Goal: Task Accomplishment & Management: Manage account settings

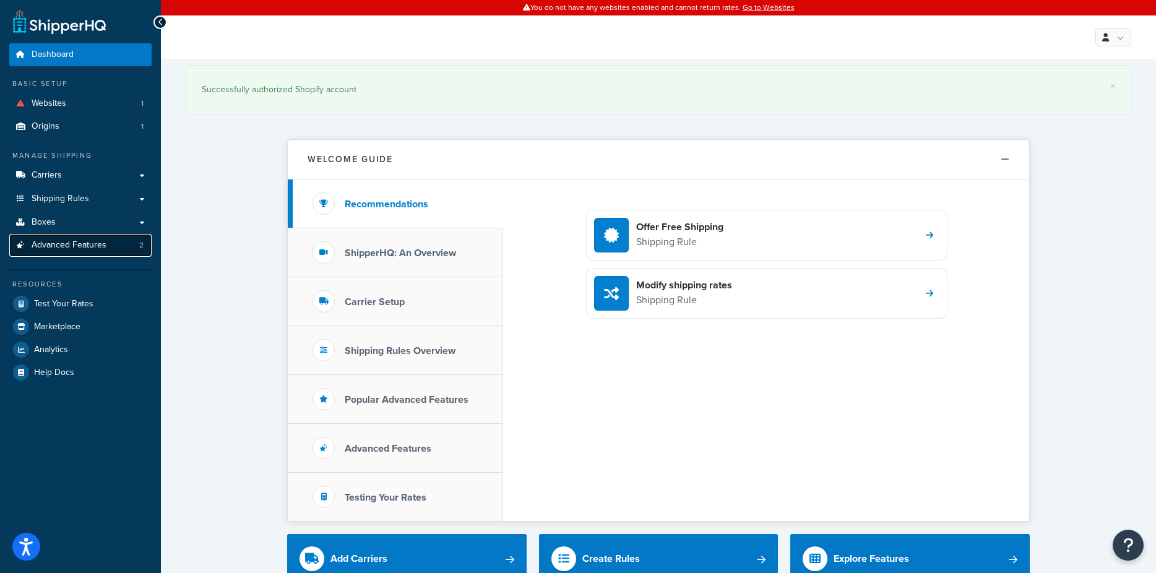
click at [85, 246] on span "Advanced Features" at bounding box center [69, 245] width 75 height 11
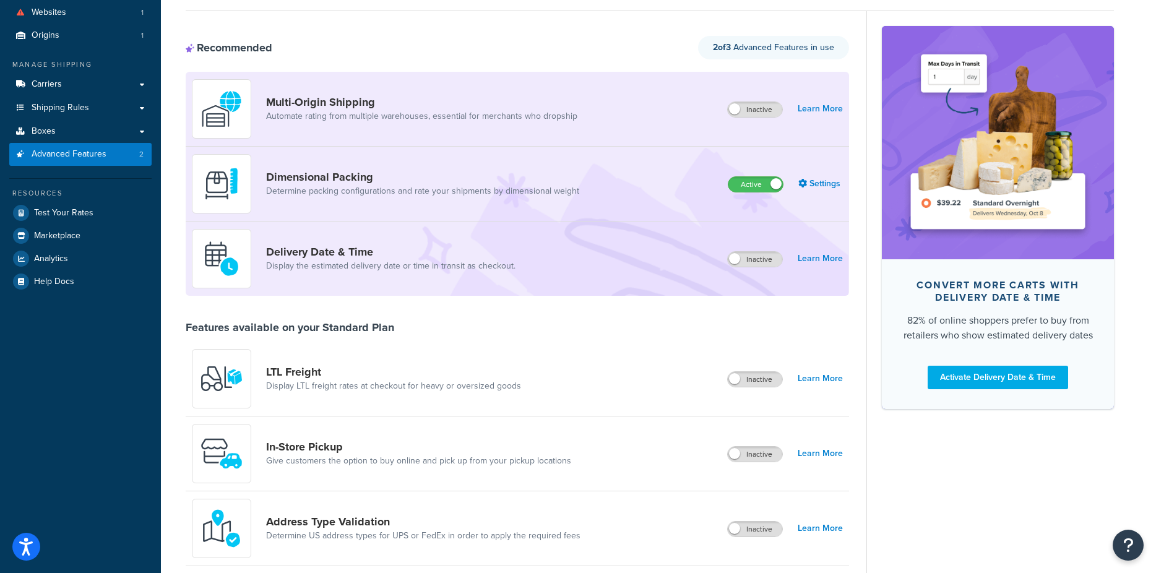
scroll to position [105, 0]
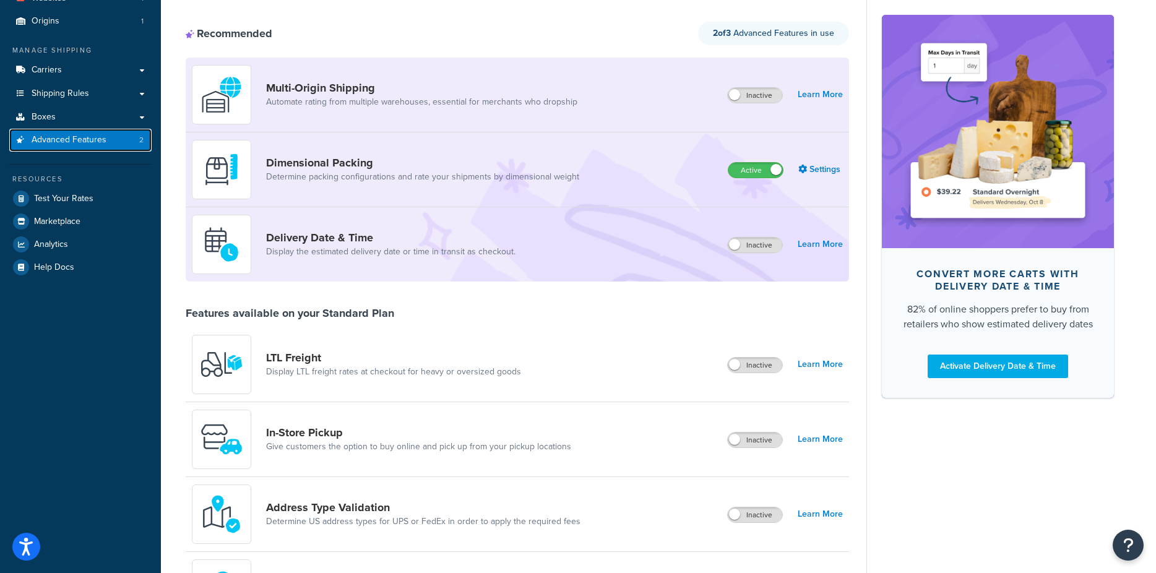
click at [77, 137] on span "Advanced Features" at bounding box center [69, 140] width 75 height 11
click at [77, 98] on span "Shipping Rules" at bounding box center [61, 93] width 58 height 11
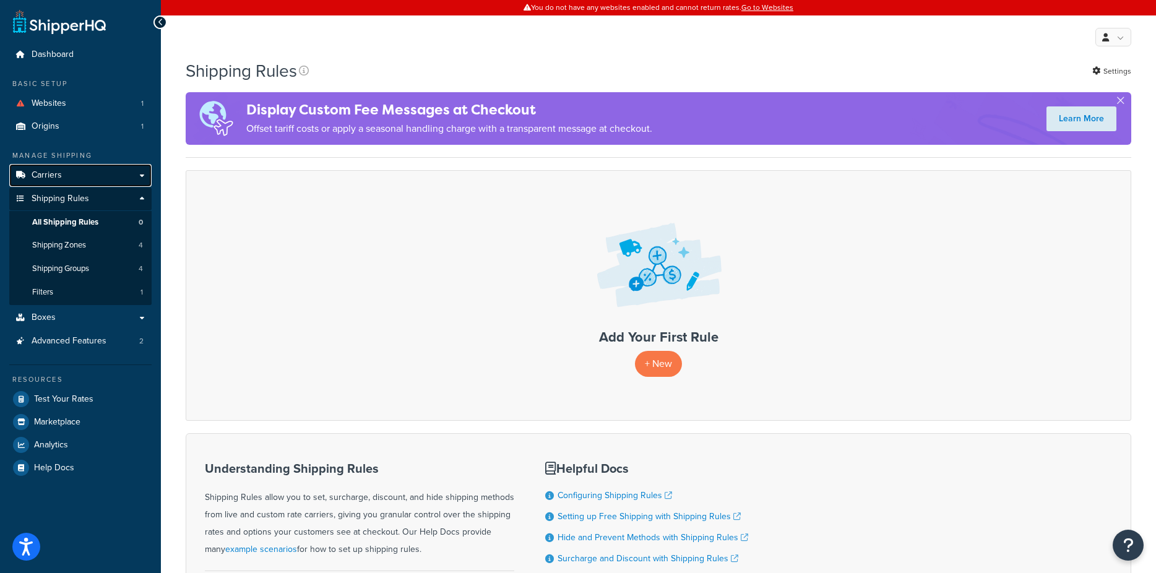
click at [68, 175] on link "Carriers" at bounding box center [80, 175] width 142 height 23
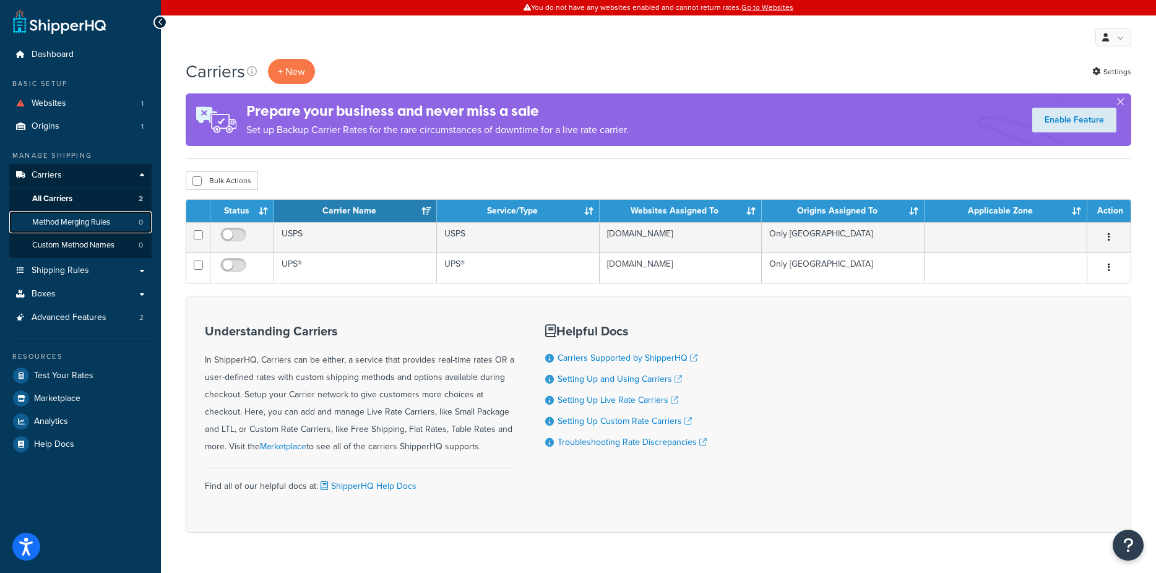
click at [106, 220] on span "Method Merging Rules" at bounding box center [71, 222] width 78 height 11
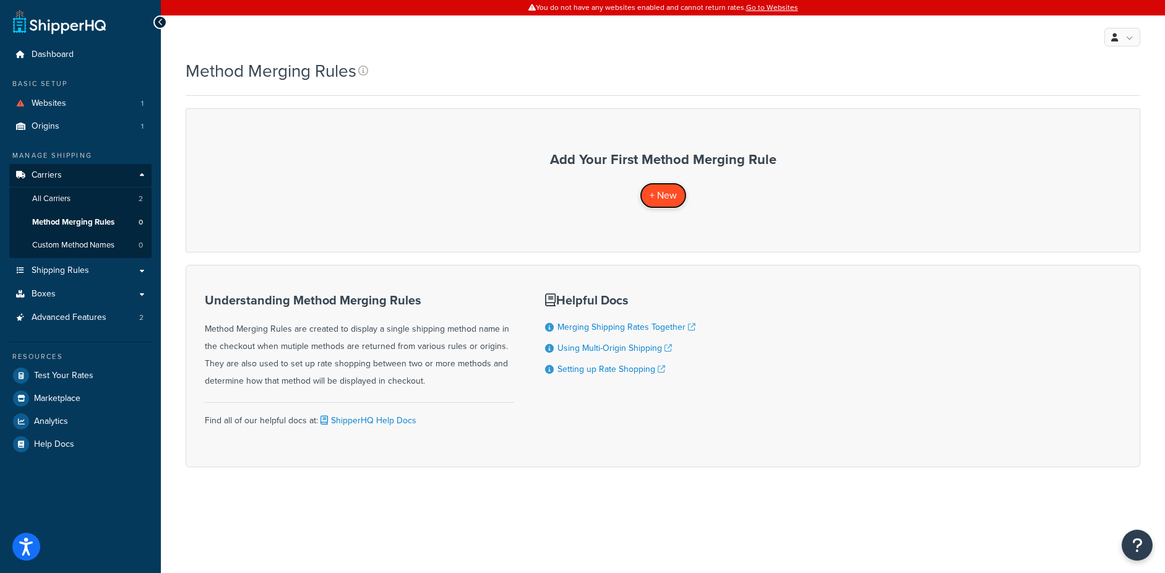
click at [666, 197] on span "+ New" at bounding box center [663, 195] width 27 height 14
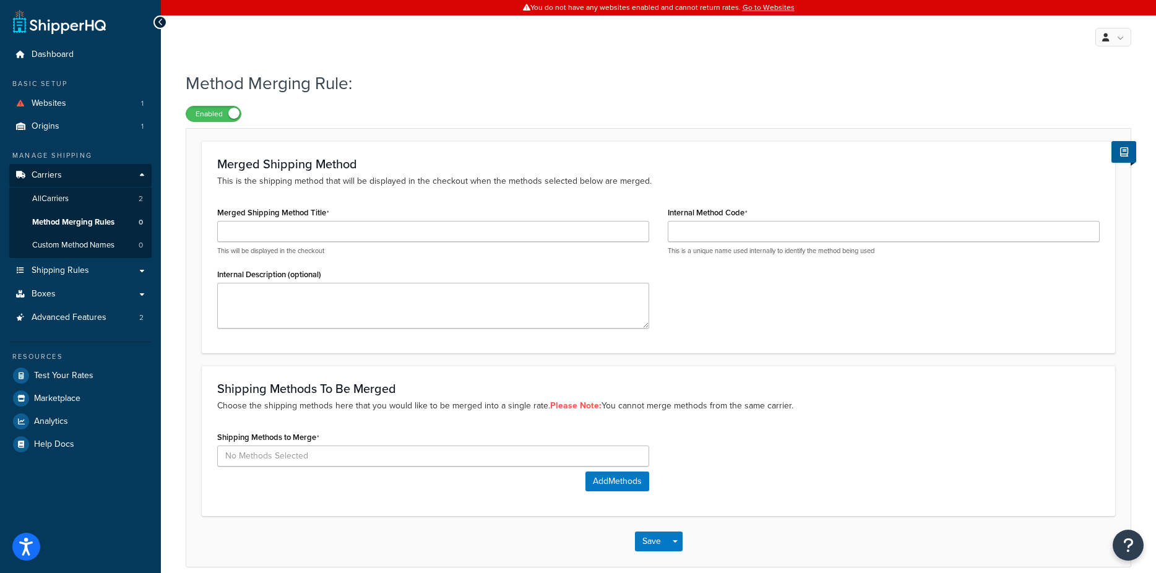
click at [158, 20] on icon at bounding box center [161, 22] width 6 height 9
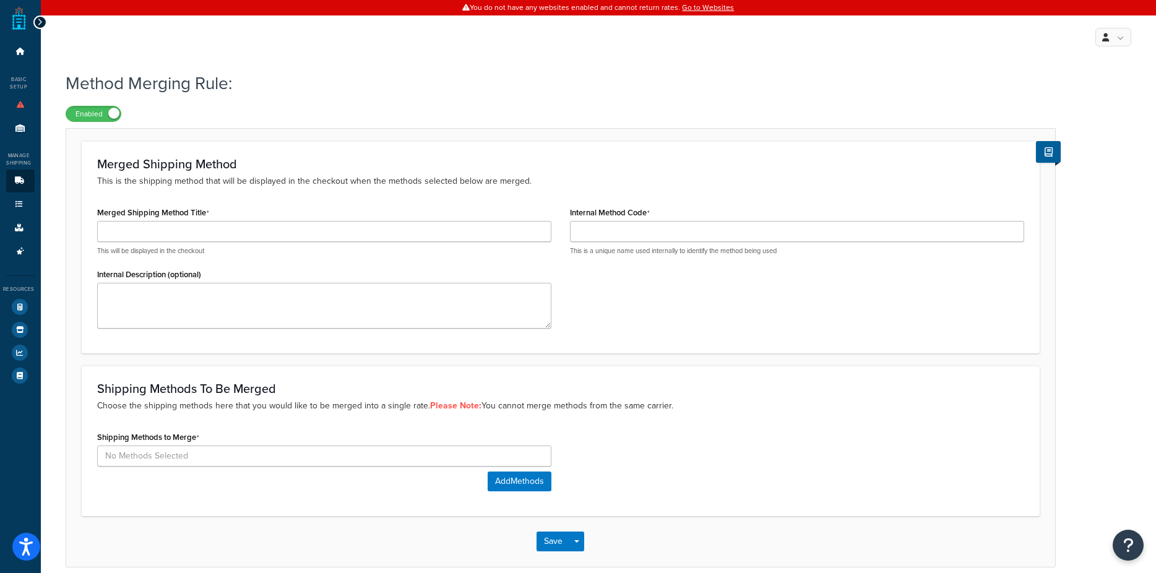
click at [41, 20] on icon at bounding box center [40, 22] width 6 height 9
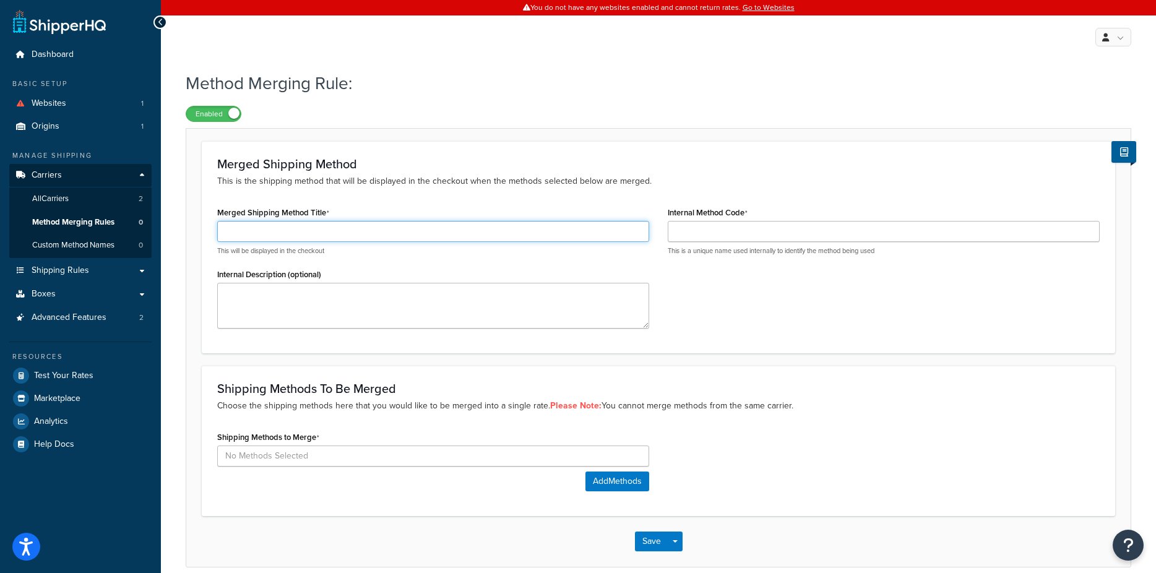
click at [402, 233] on input "Merged Shipping Method Title" at bounding box center [433, 231] width 432 height 21
type input "Standard"
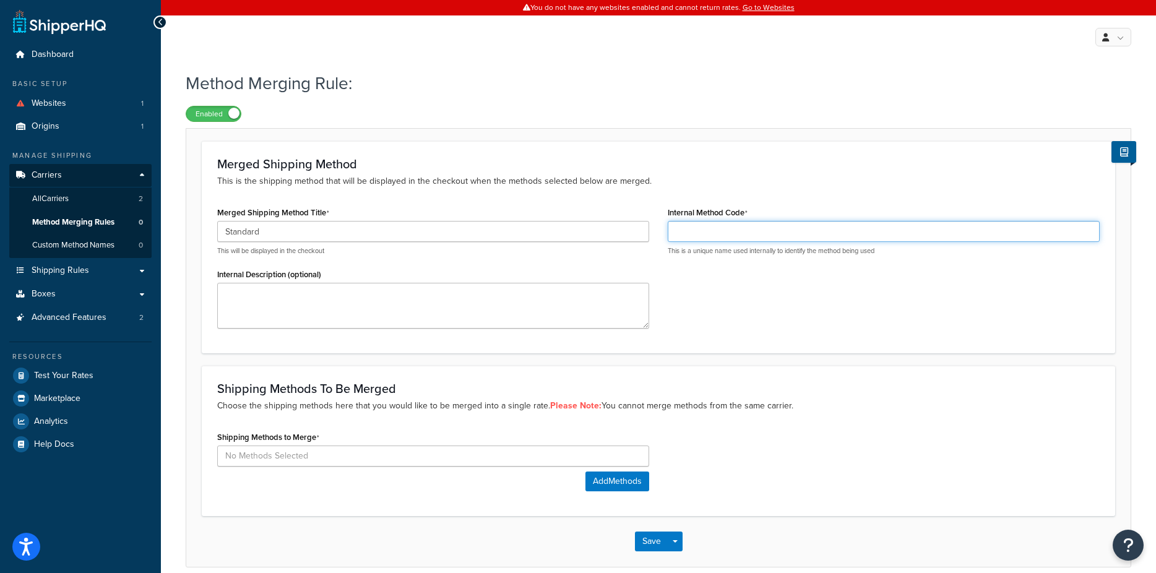
click at [849, 234] on input "Internal Method Code" at bounding box center [884, 231] width 432 height 21
type input "STANDARD"
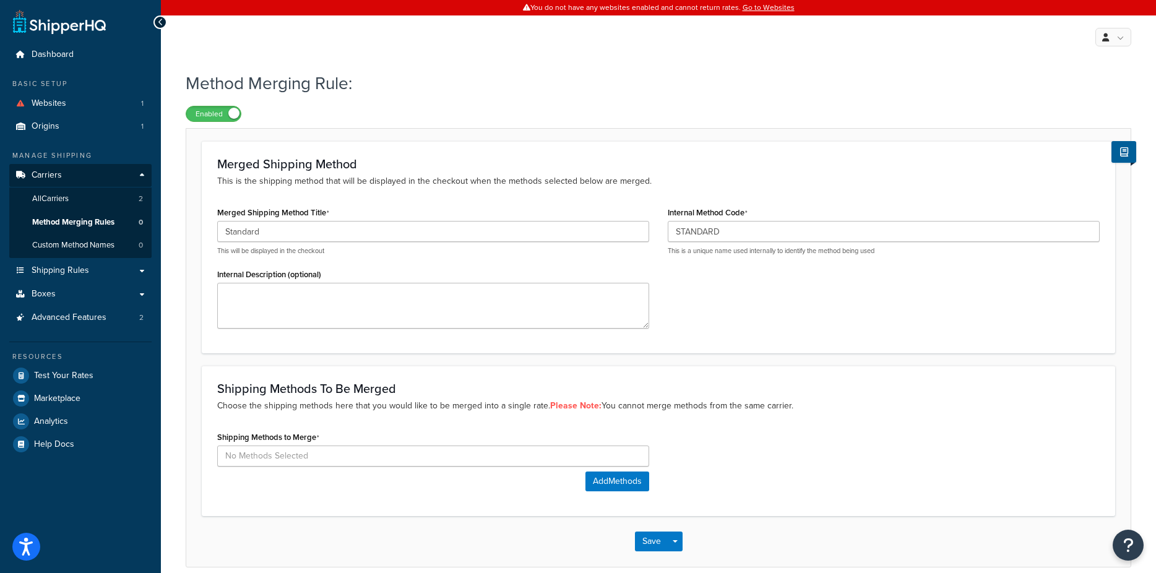
click at [881, 302] on div "Merged Shipping Method Title Standard This will be displayed in the checkout In…" at bounding box center [658, 271] width 901 height 134
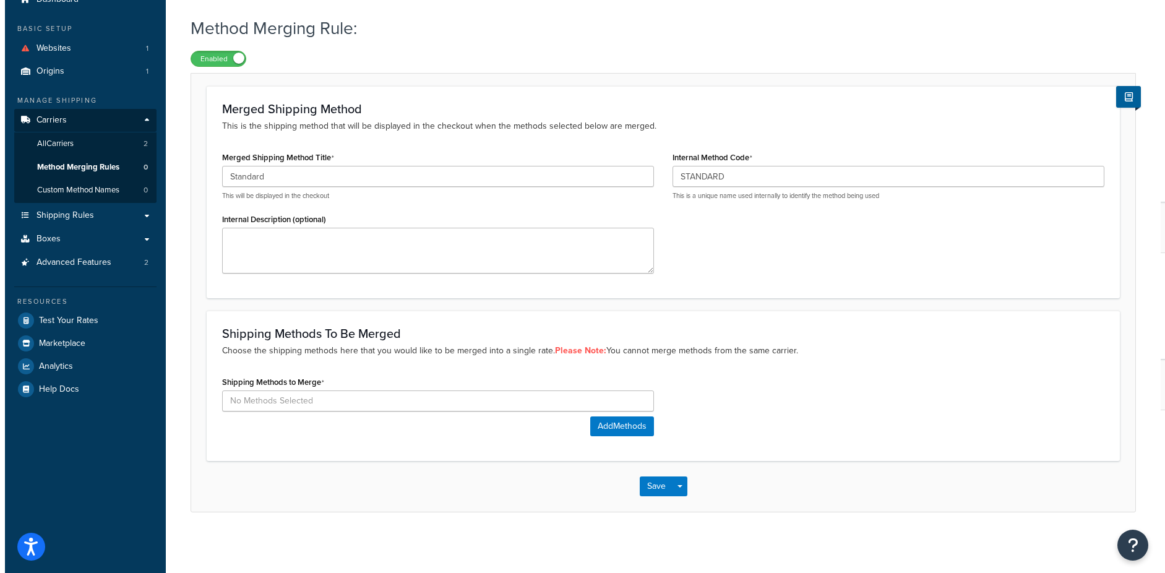
scroll to position [56, 0]
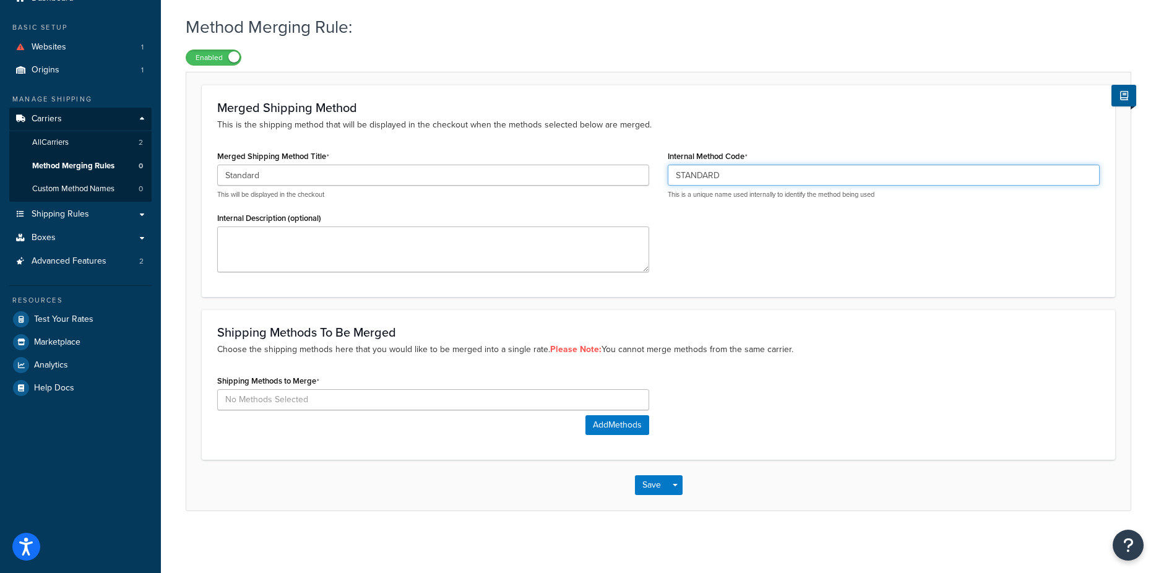
drag, startPoint x: 742, startPoint y: 172, endPoint x: 592, endPoint y: 173, distance: 150.4
click at [592, 173] on div "Merged Shipping Method Title Standard This will be displayed in the checkout In…" at bounding box center [658, 214] width 901 height 134
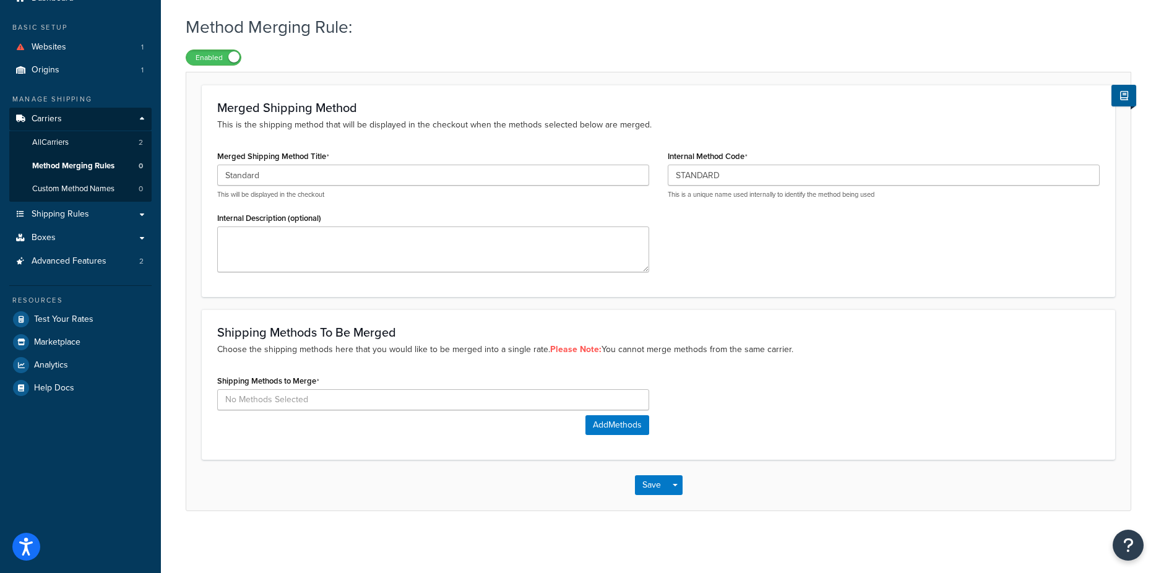
click at [802, 250] on div "Merged Shipping Method Title Standard This will be displayed in the checkout In…" at bounding box center [658, 214] width 901 height 134
click at [325, 400] on input at bounding box center [433, 399] width 432 height 21
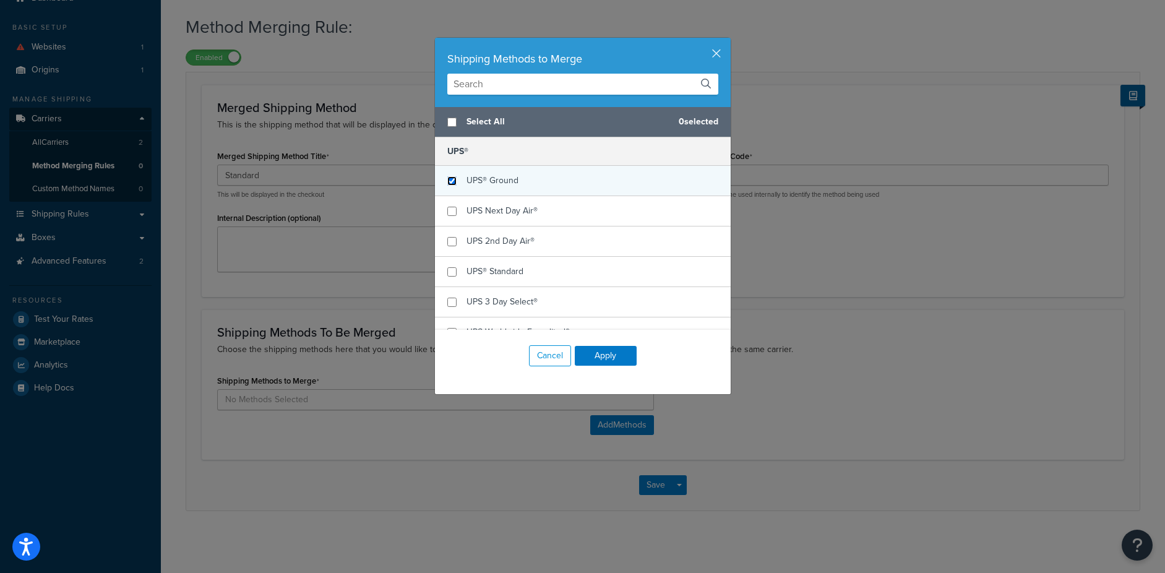
click at [447, 182] on input "checkbox" at bounding box center [451, 180] width 9 height 9
checkbox input "true"
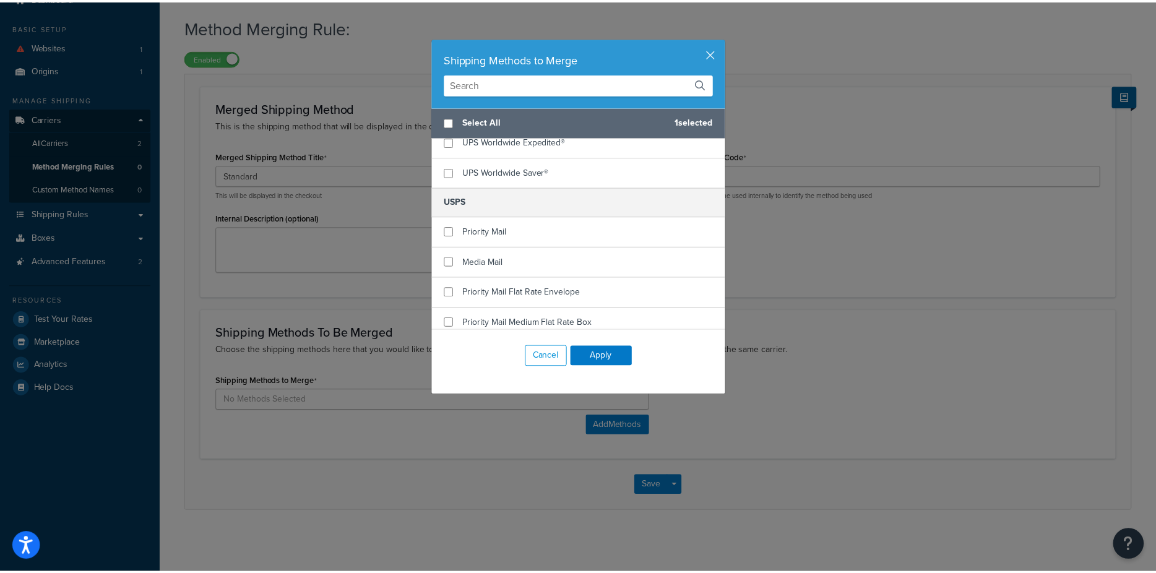
scroll to position [319, 0]
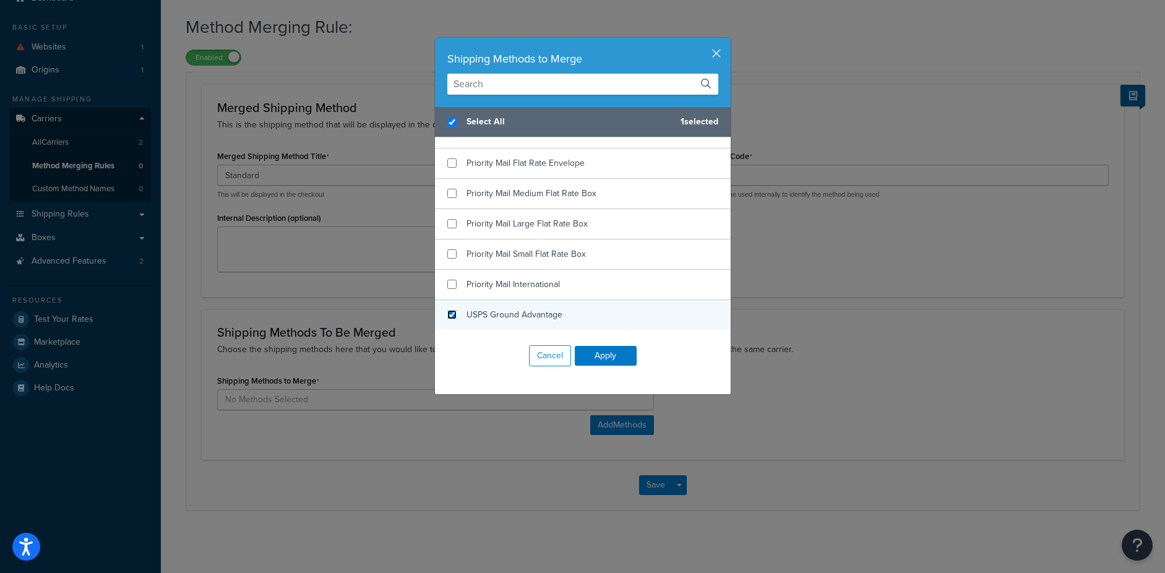
checkbox input "true"
click at [447, 313] on input "checkbox" at bounding box center [451, 314] width 9 height 9
checkbox input "true"
click at [605, 356] on button "Apply" at bounding box center [606, 356] width 62 height 20
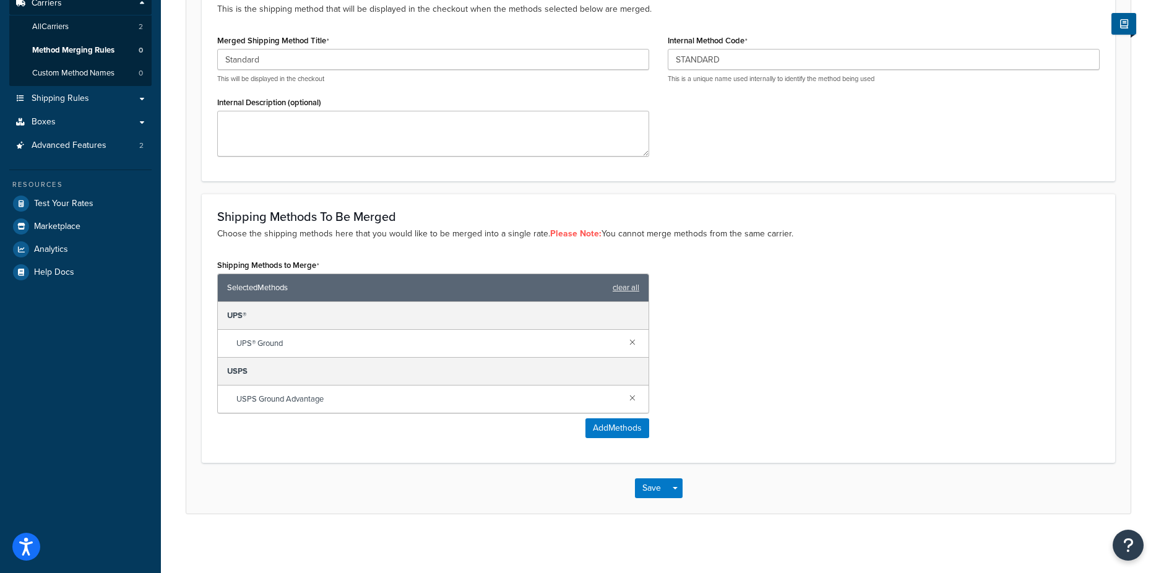
scroll to position [175, 0]
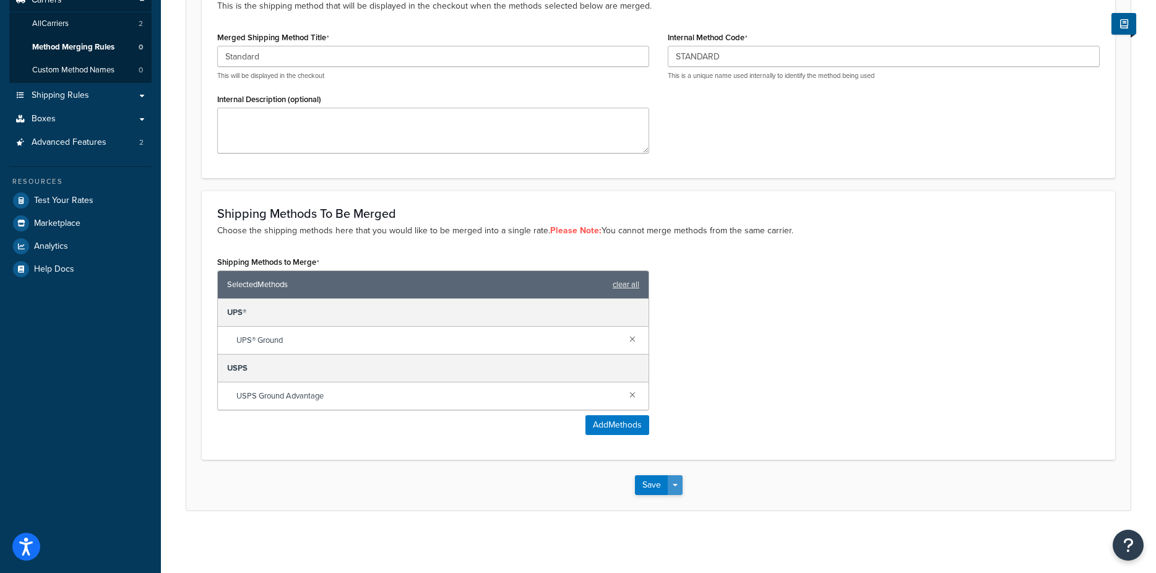
click at [671, 484] on button "Save Dropdown" at bounding box center [675, 485] width 15 height 20
click at [748, 421] on div "Shipping Methods to Merge Selected Methods clear all UPS® UPS® Ground USPS USPS…" at bounding box center [658, 348] width 901 height 191
click at [645, 481] on button "Save" at bounding box center [651, 485] width 33 height 20
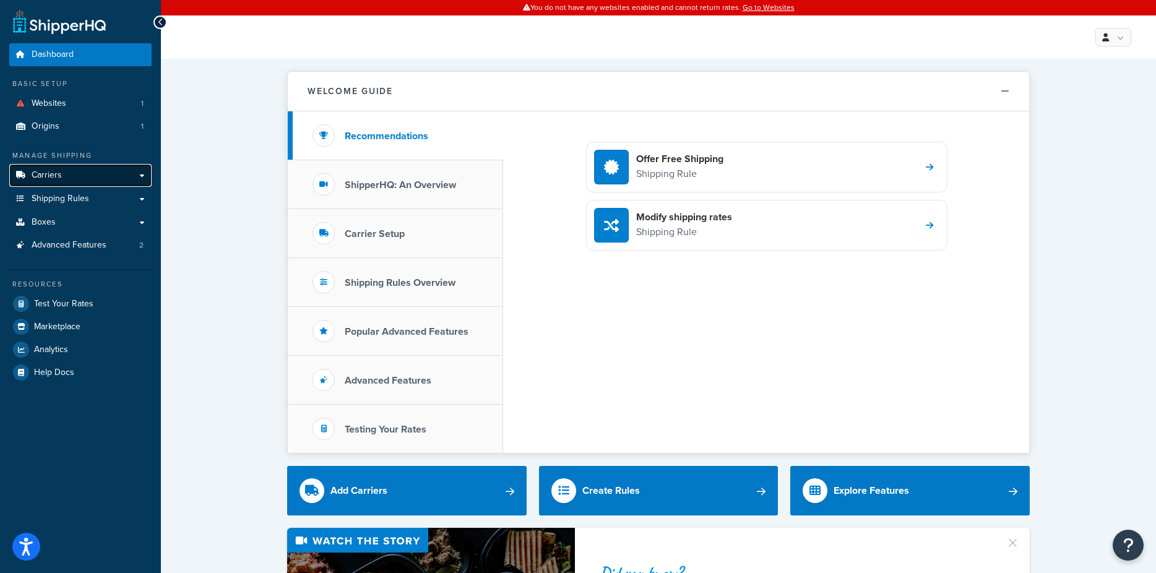
click at [144, 175] on link "Carriers" at bounding box center [80, 175] width 142 height 23
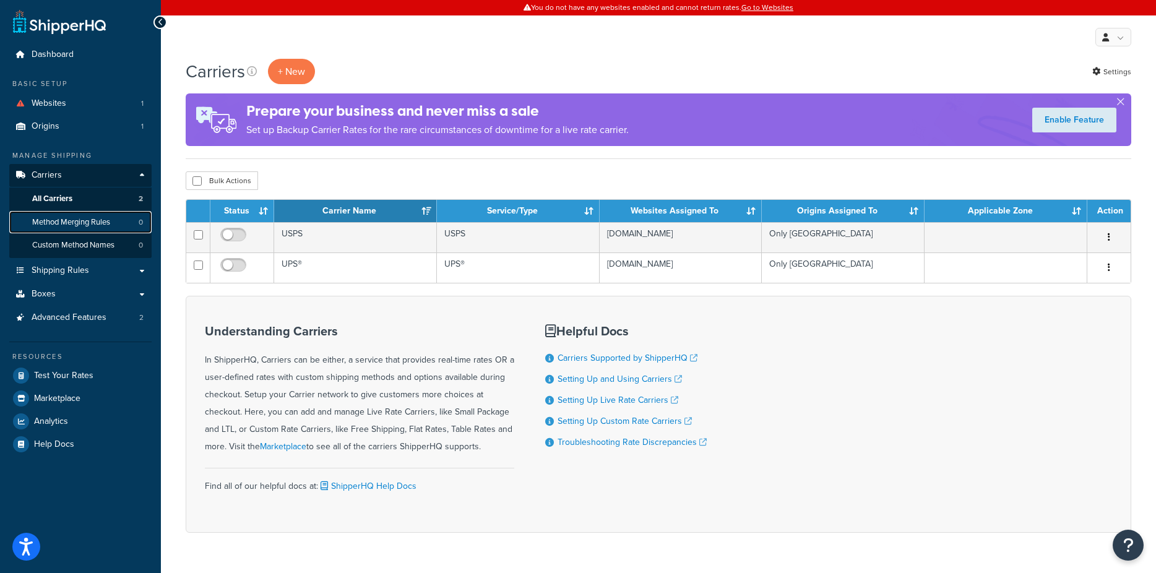
click at [114, 222] on link "Method Merging Rules 0" at bounding box center [80, 222] width 142 height 23
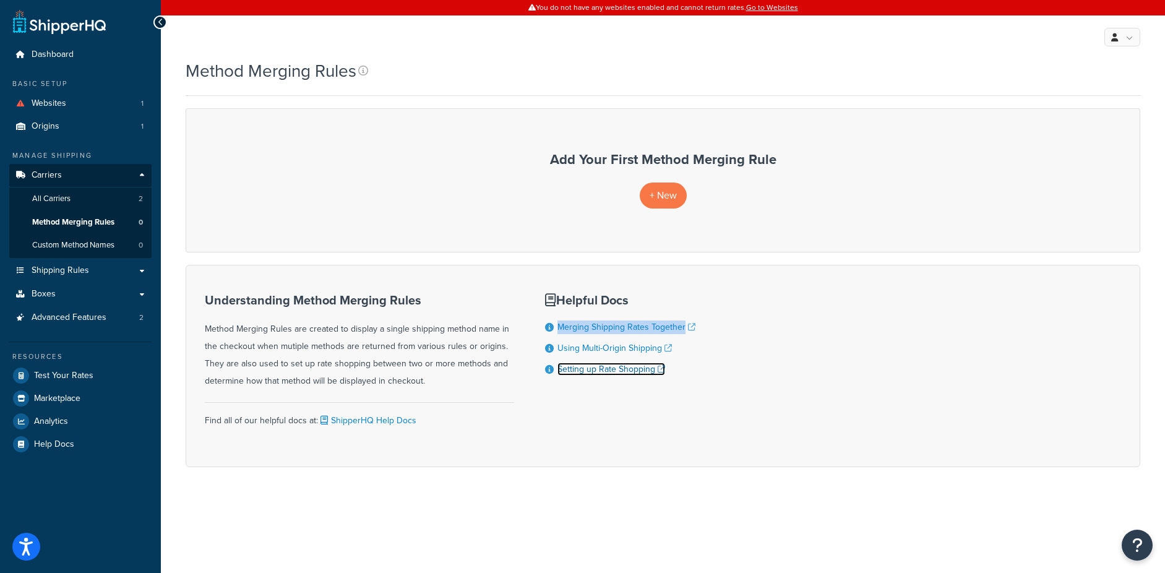
click at [600, 370] on link "Setting up Rate Shopping" at bounding box center [612, 369] width 108 height 13
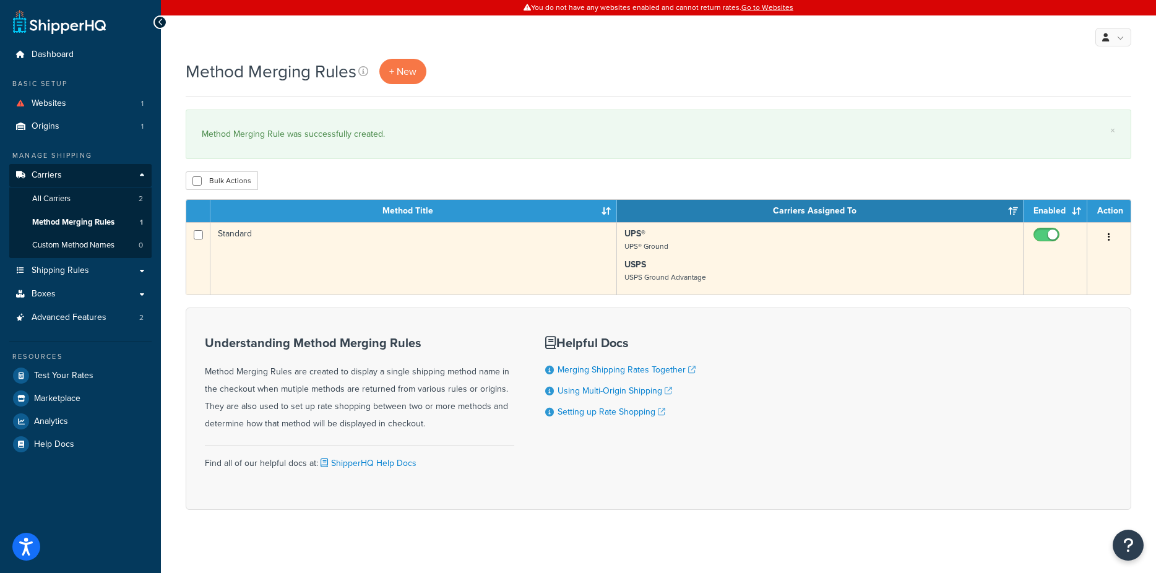
click at [1111, 243] on button "button" at bounding box center [1108, 238] width 17 height 20
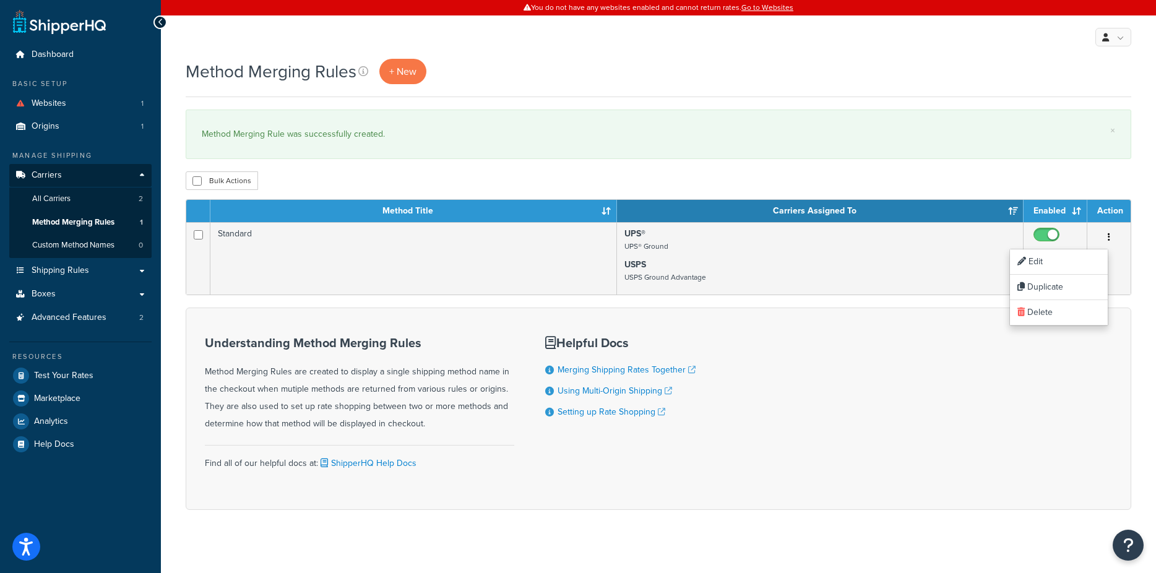
click at [860, 330] on div "Understanding Method Merging Rules Method Merging Rules are created to display …" at bounding box center [659, 409] width 946 height 202
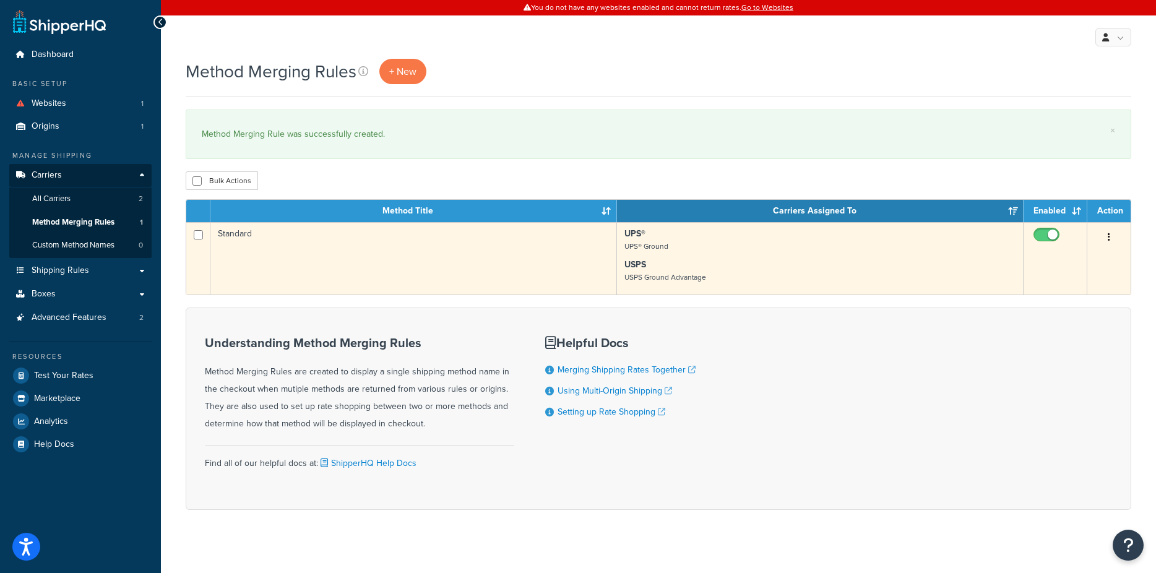
click at [1106, 232] on button "button" at bounding box center [1108, 238] width 17 height 20
click at [1036, 261] on link "Edit" at bounding box center [1059, 261] width 98 height 25
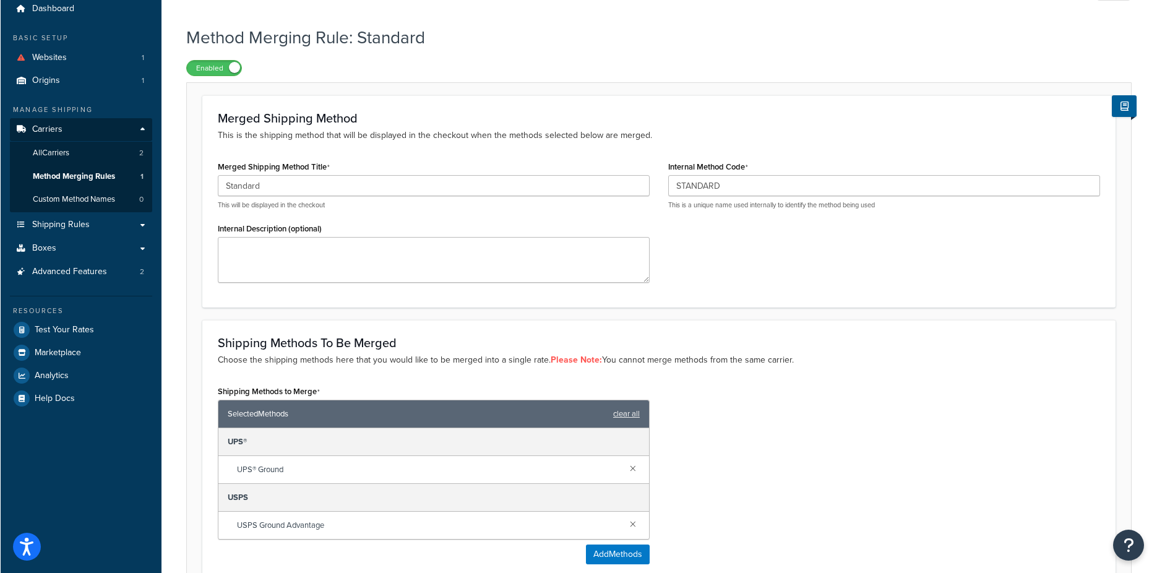
scroll to position [32, 0]
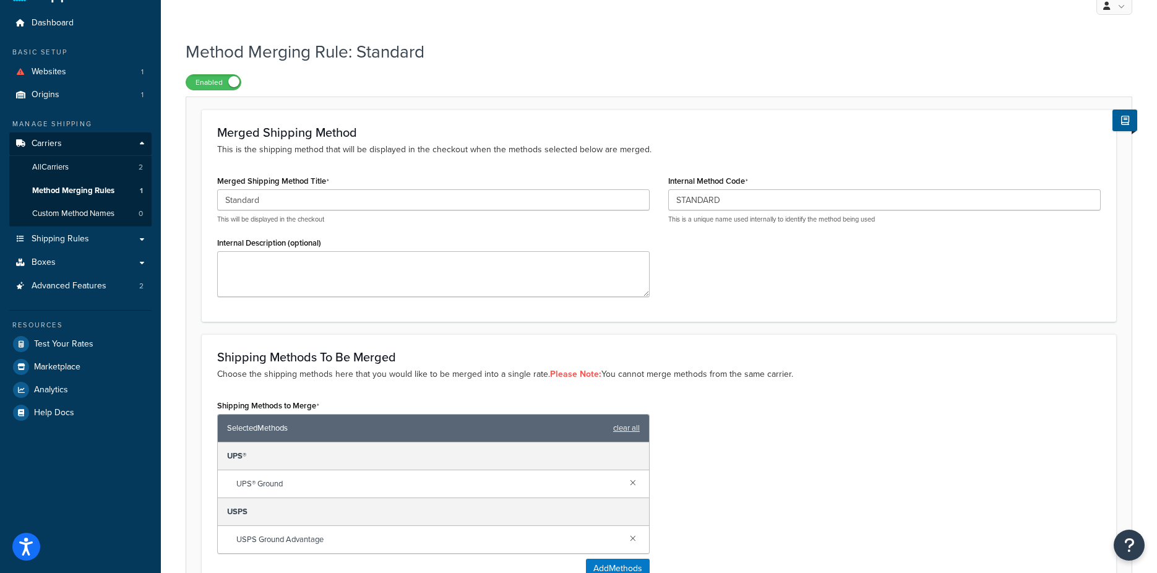
click at [496, 74] on div "Enabled" at bounding box center [659, 81] width 947 height 17
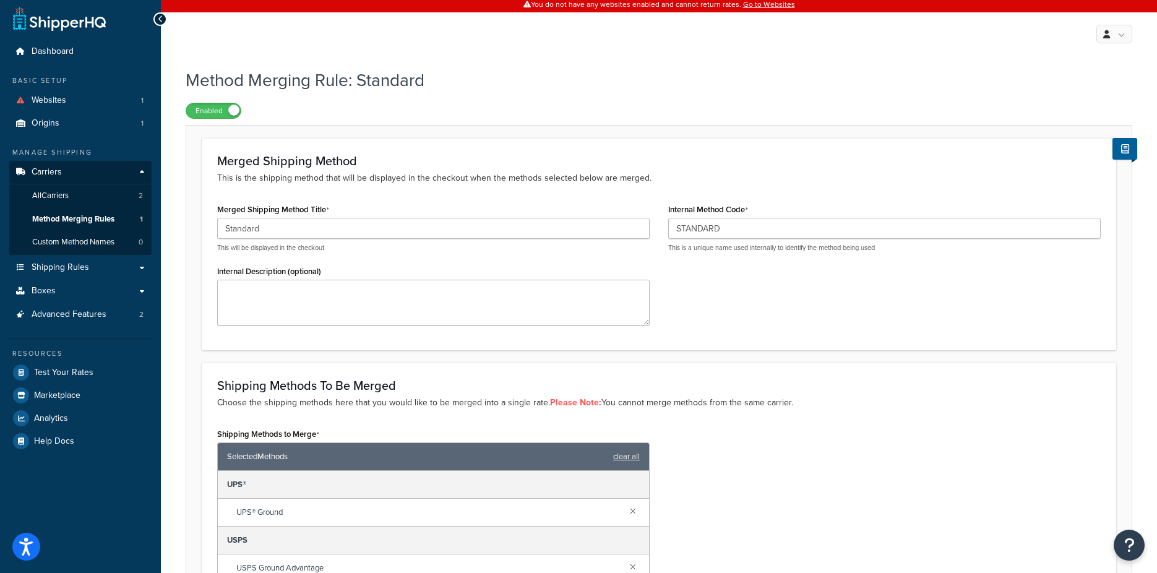
scroll to position [0, 0]
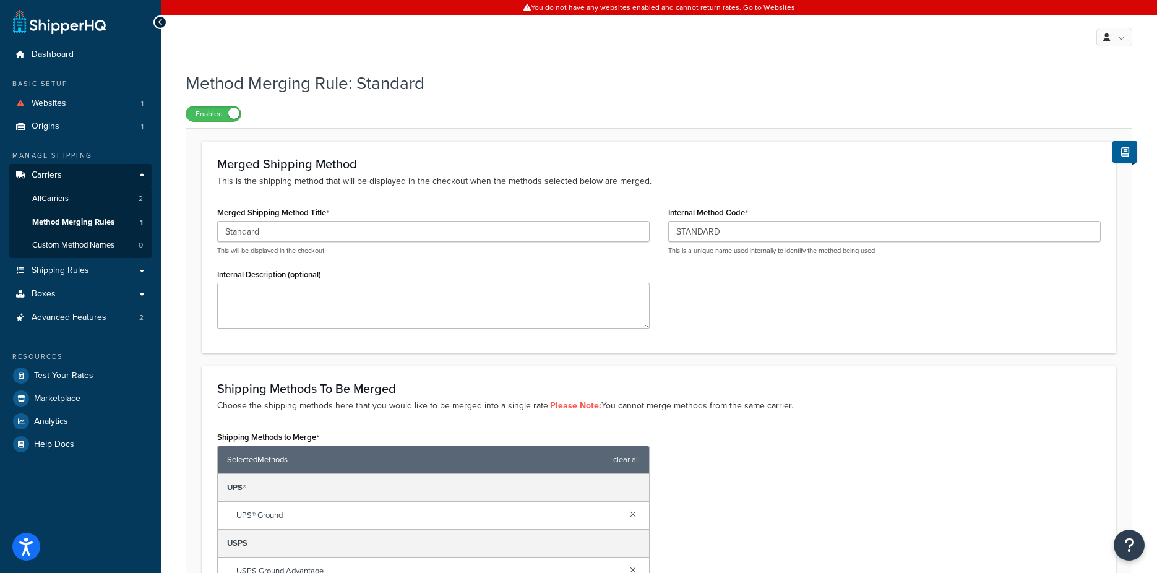
click at [778, 89] on h1 "Method Merging Rule: Standard" at bounding box center [651, 83] width 931 height 24
click at [85, 226] on span "Method Merging Rules" at bounding box center [73, 222] width 82 height 11
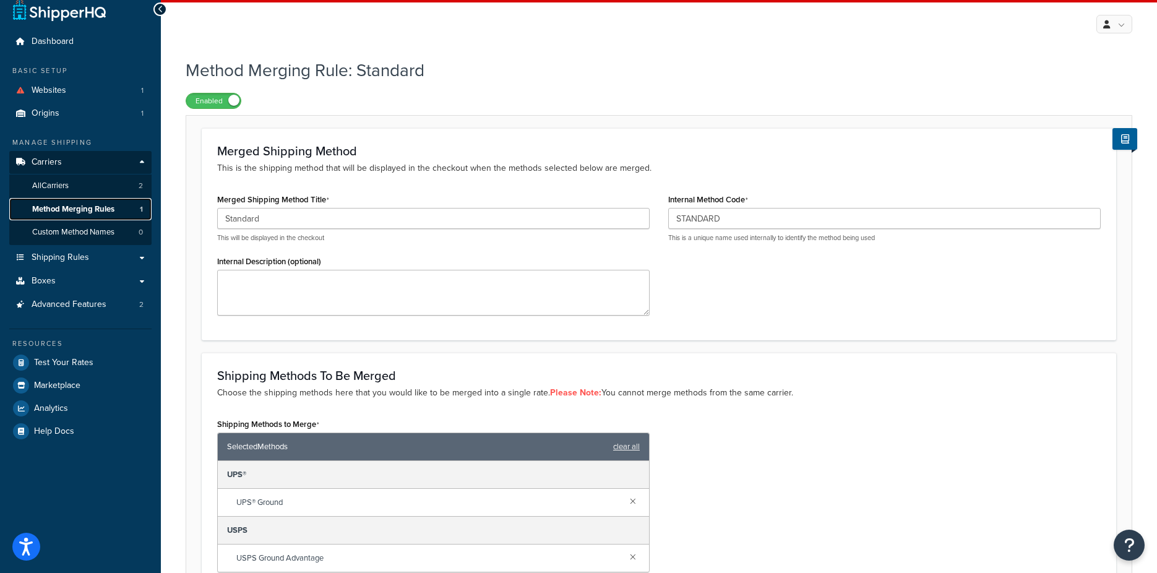
scroll to position [175, 0]
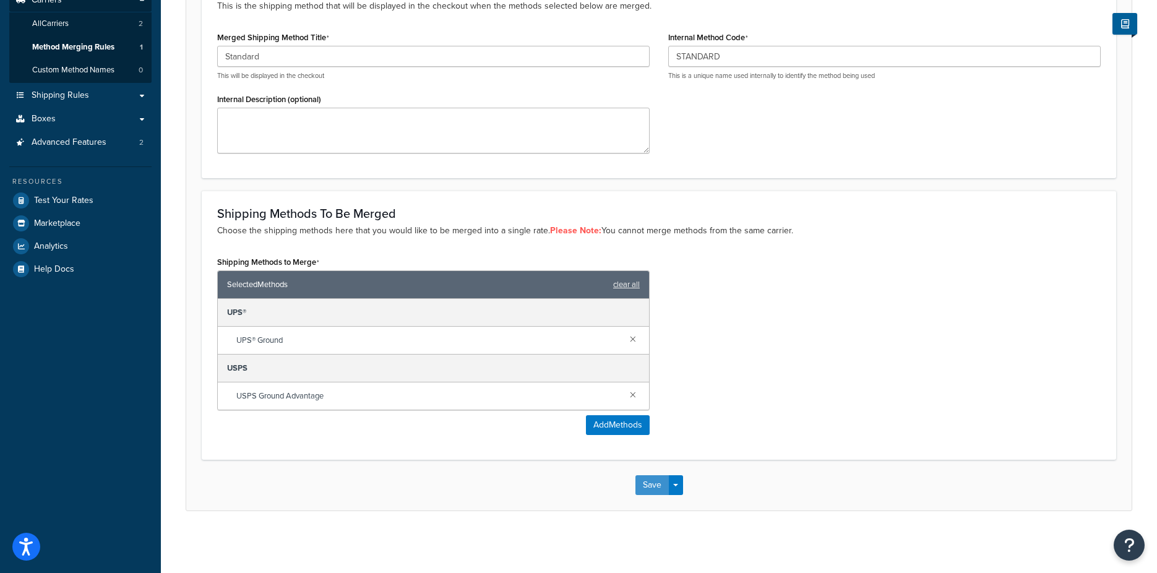
click at [650, 486] on button "Save" at bounding box center [652, 485] width 33 height 20
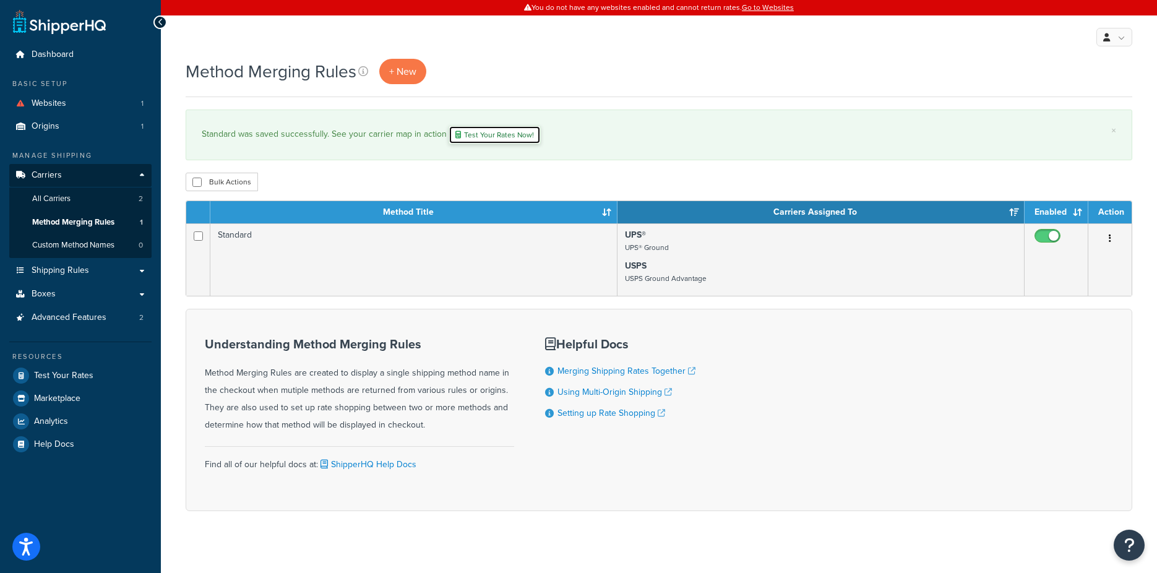
click at [517, 139] on link "Test Your Rates Now!" at bounding box center [495, 135] width 92 height 19
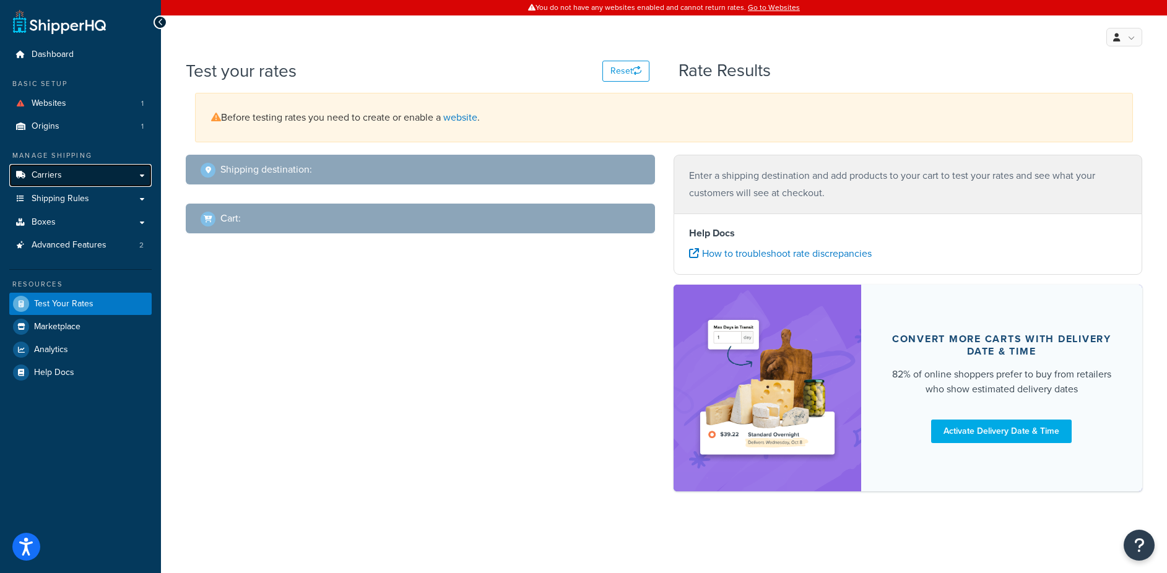
click at [75, 173] on link "Carriers" at bounding box center [80, 175] width 142 height 23
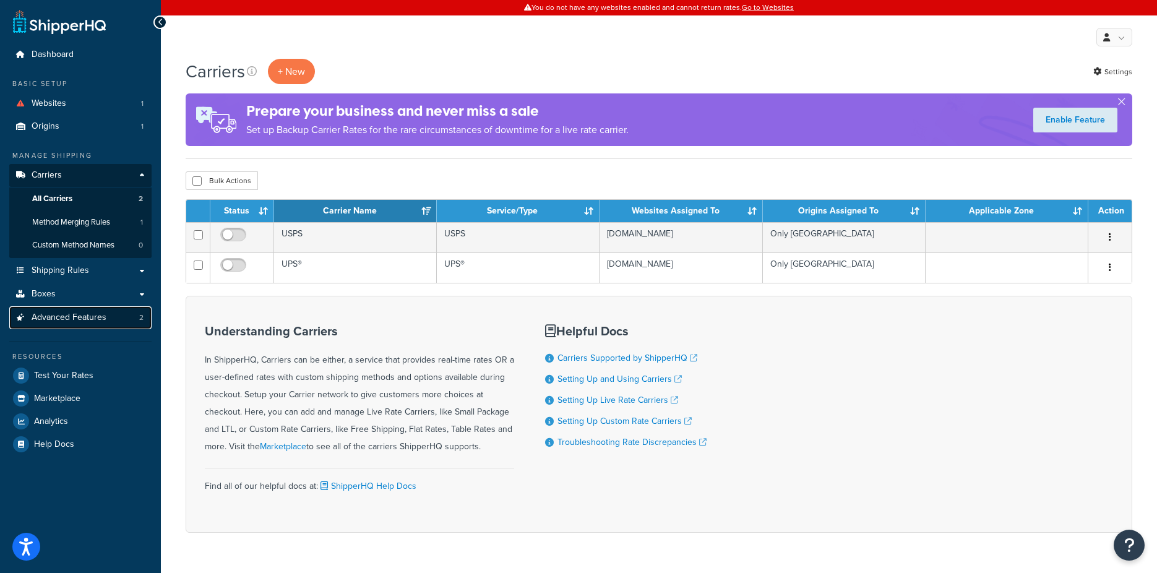
click at [84, 321] on span "Advanced Features" at bounding box center [69, 318] width 75 height 11
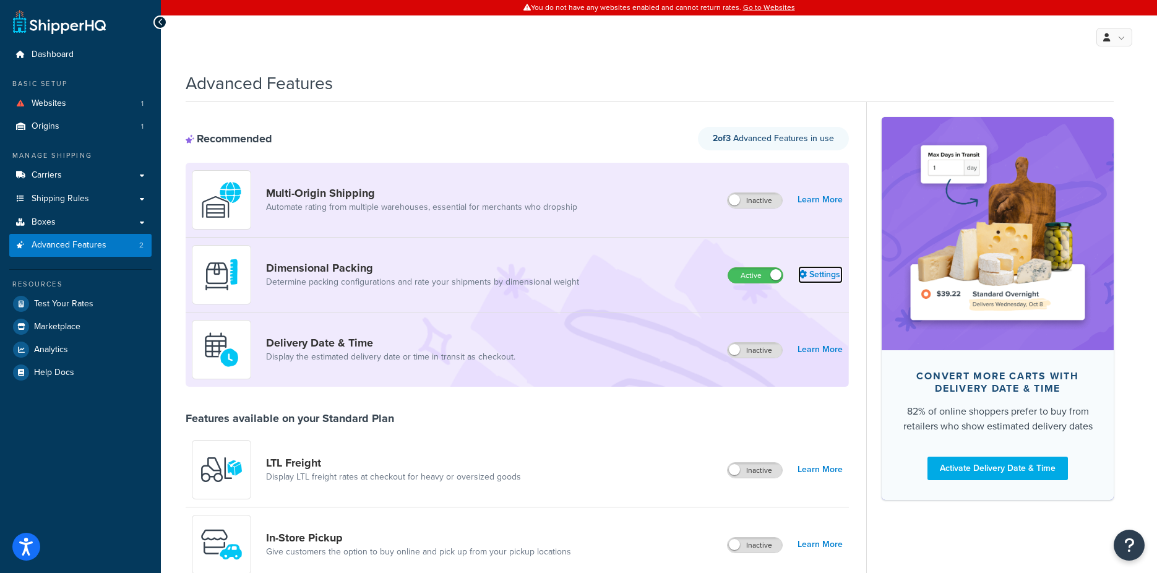
click at [832, 275] on link "Settings" at bounding box center [820, 274] width 45 height 17
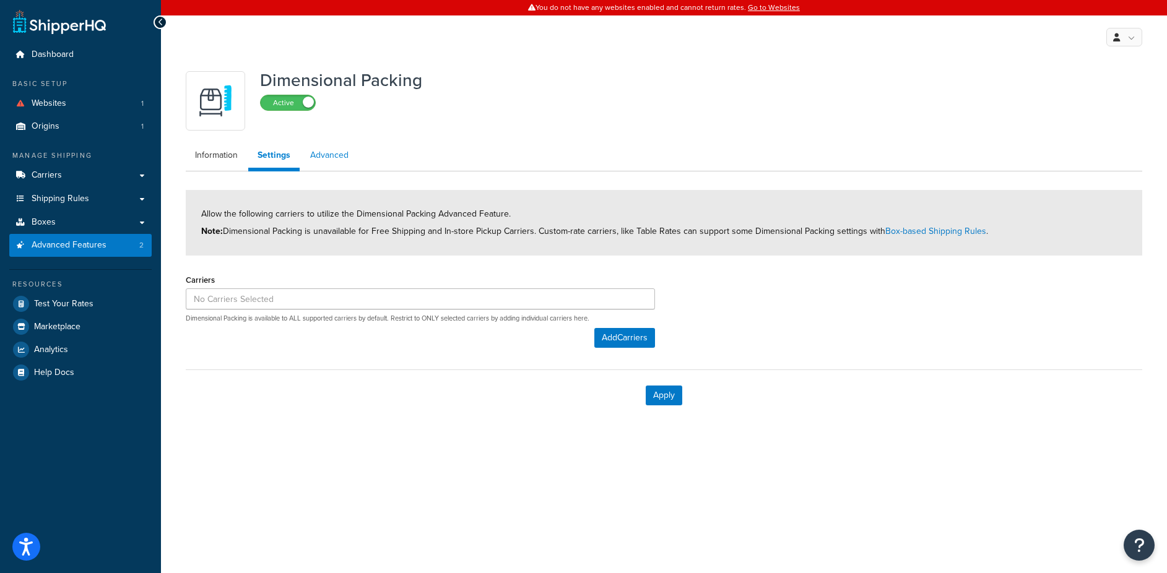
click at [340, 155] on link "Advanced" at bounding box center [329, 155] width 57 height 25
select select "false"
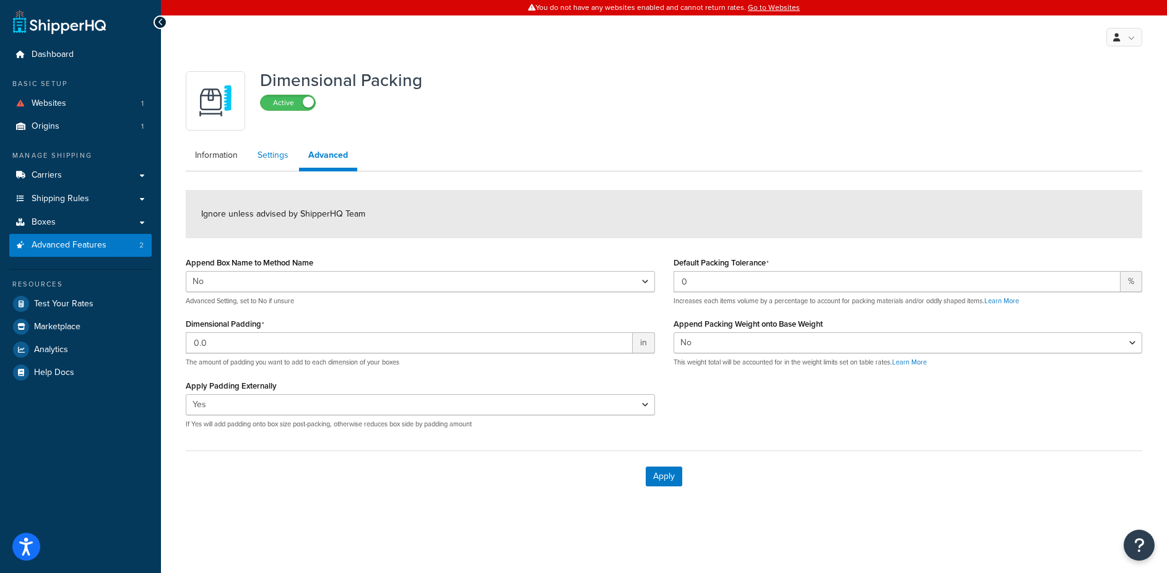
click at [275, 154] on link "Settings" at bounding box center [273, 155] width 50 height 25
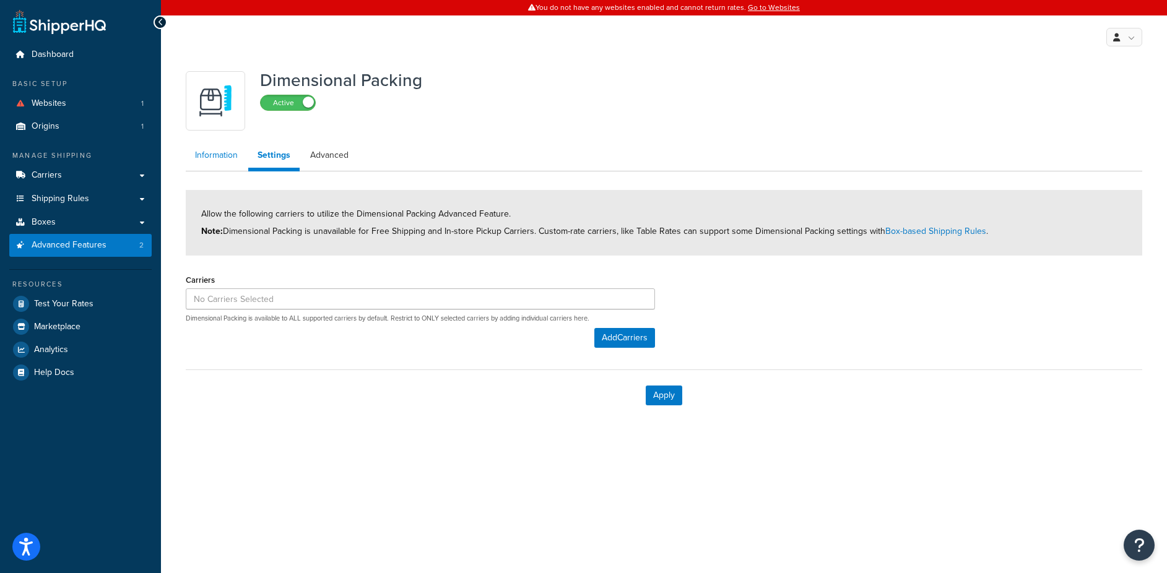
click at [230, 156] on link "Information" at bounding box center [216, 155] width 61 height 25
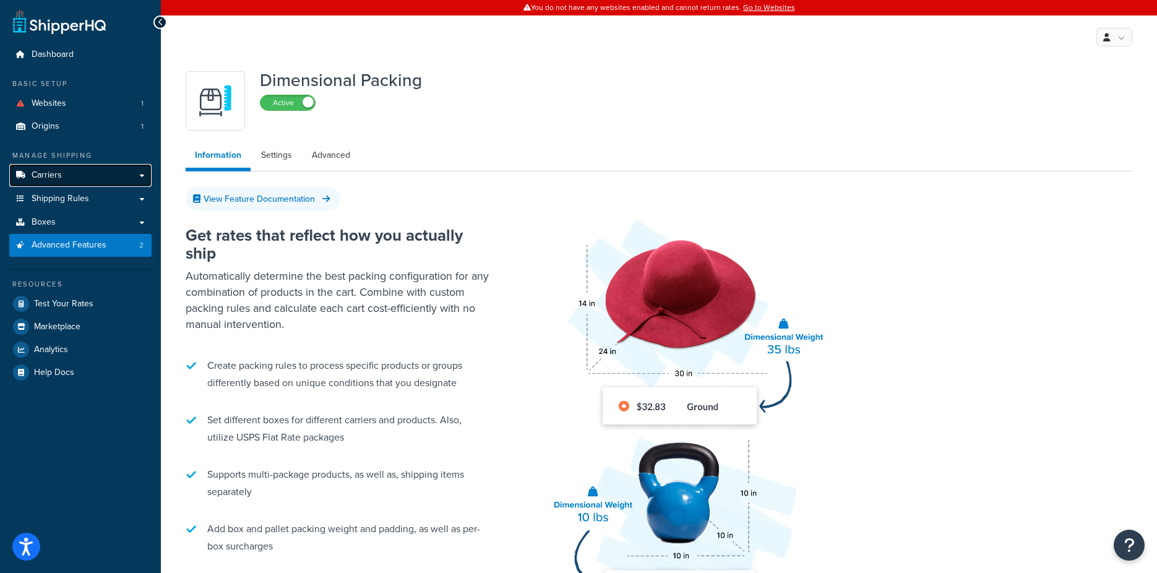
click at [53, 175] on span "Carriers" at bounding box center [47, 175] width 30 height 11
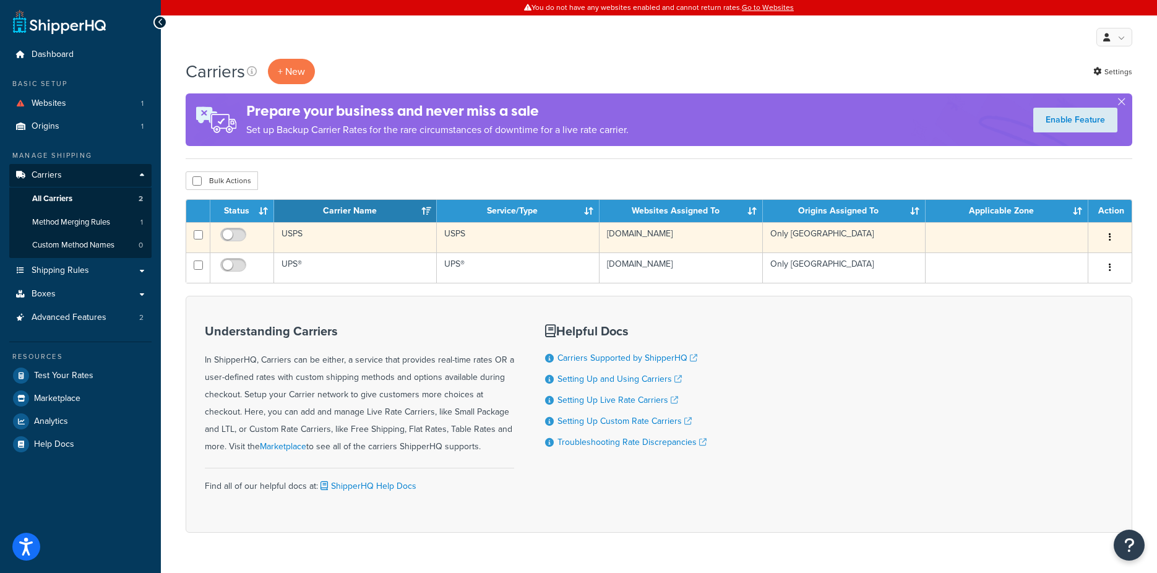
click at [304, 231] on td "USPS" at bounding box center [355, 237] width 163 height 30
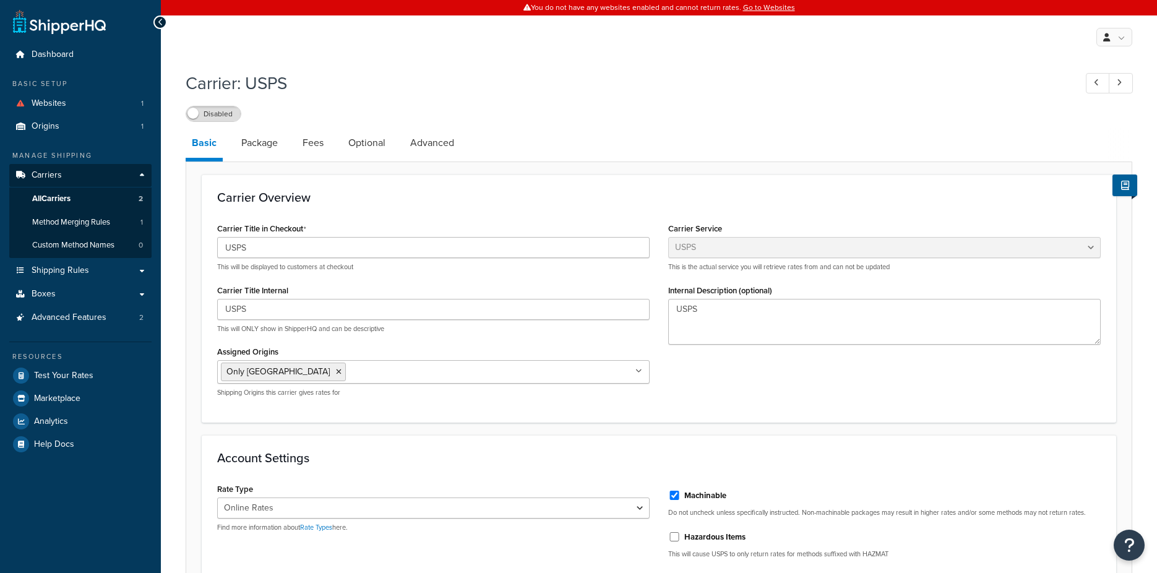
select select "usps"
select select "ONLINE"
click at [315, 145] on link "Fees" at bounding box center [312, 143] width 33 height 30
select select "item"
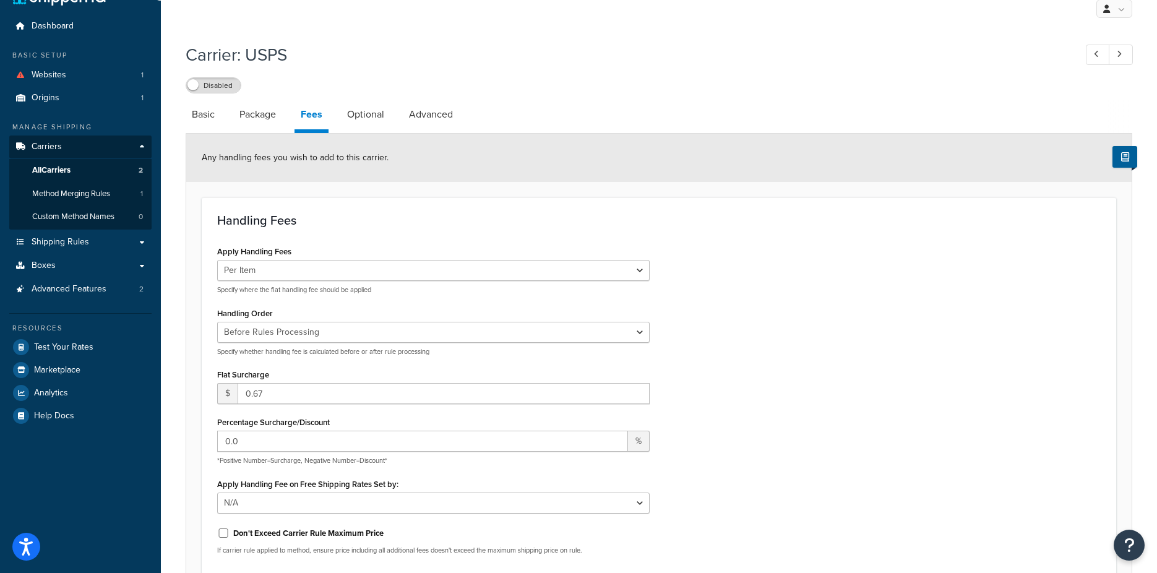
scroll to position [32, 0]
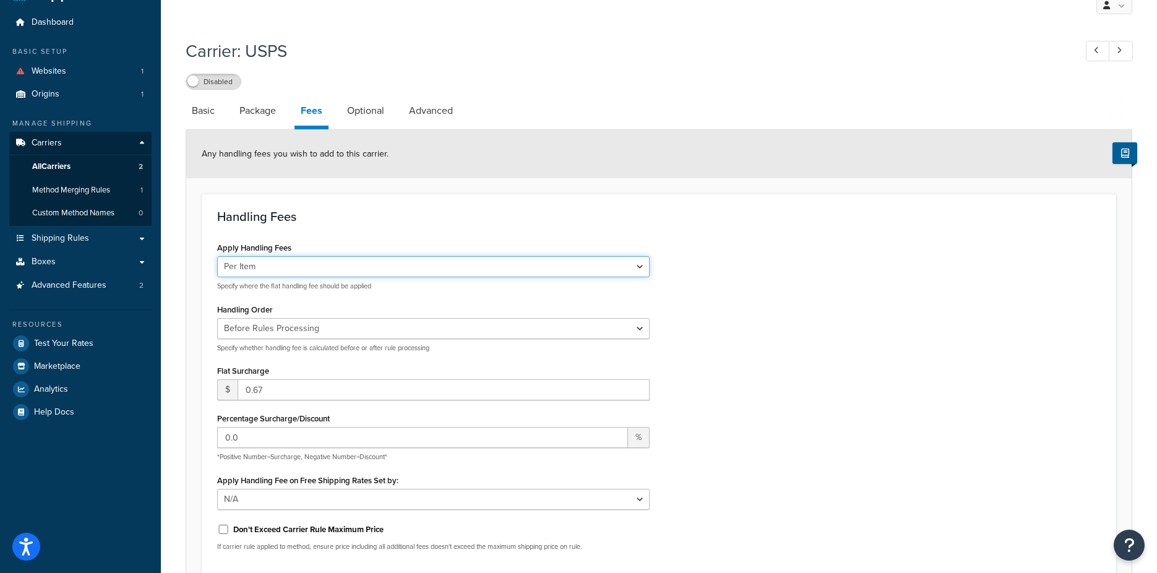
click at [324, 266] on select "Per Order Per Item Per Package" at bounding box center [433, 266] width 433 height 21
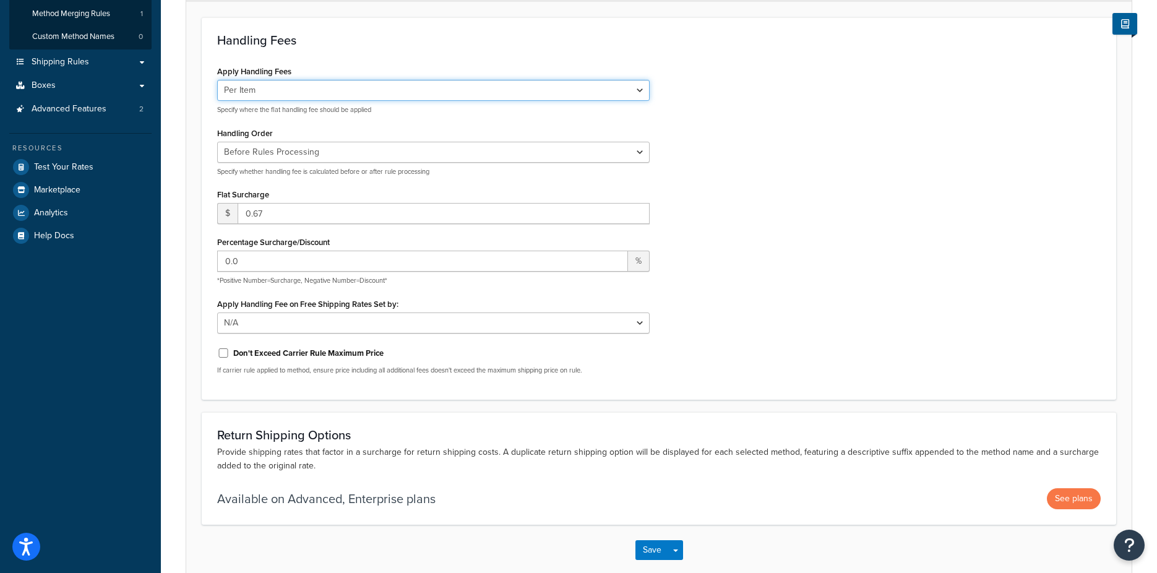
scroll to position [0, 0]
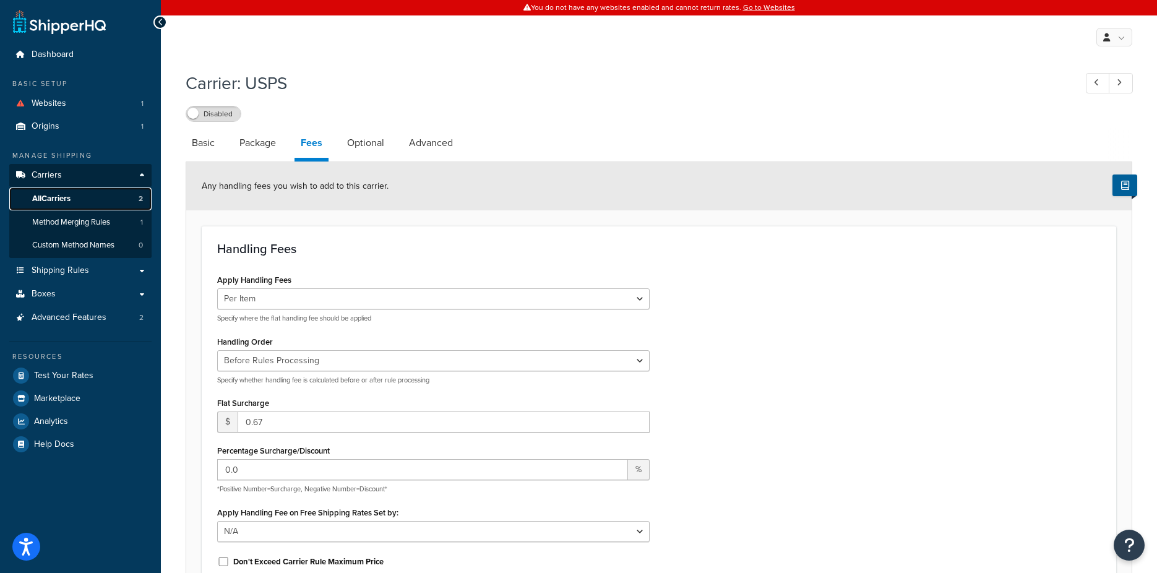
click at [44, 198] on span "All Carriers" at bounding box center [51, 199] width 38 height 11
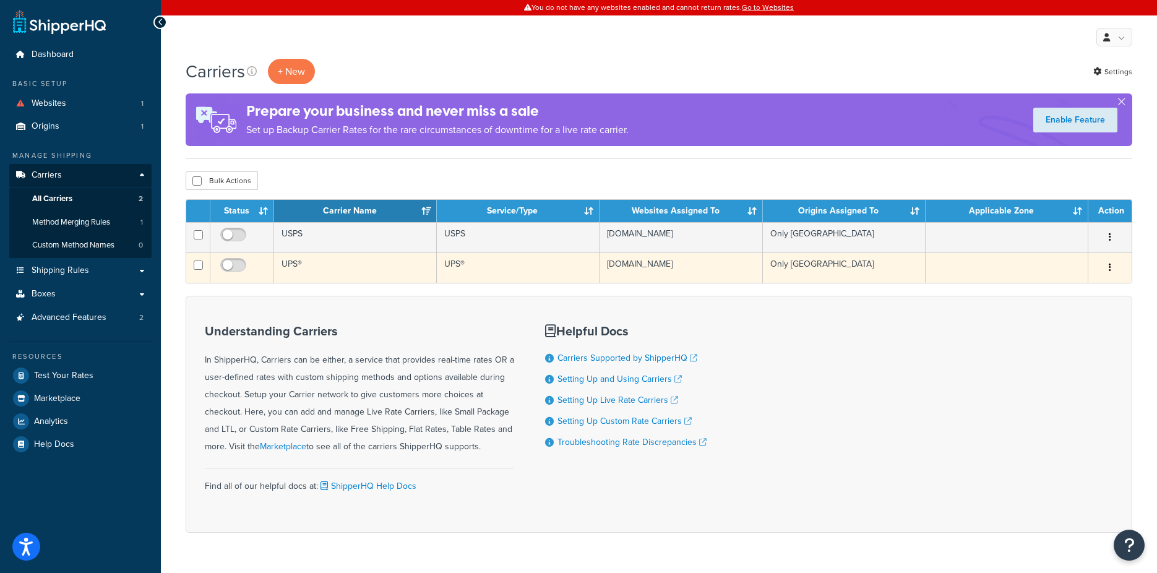
click at [321, 259] on td "UPS®" at bounding box center [355, 267] width 163 height 30
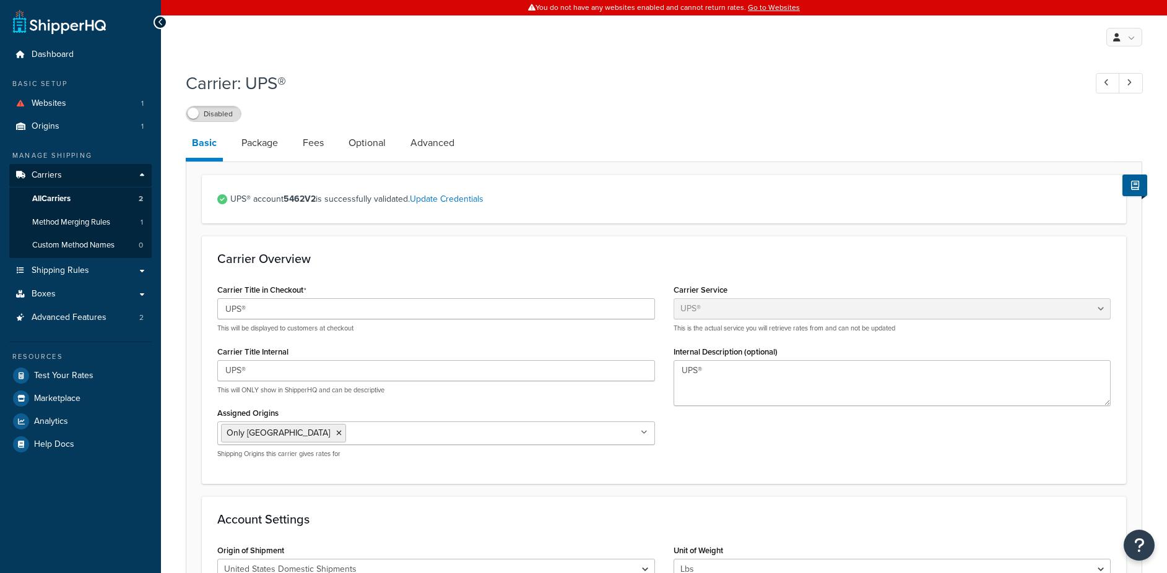
select select "ups"
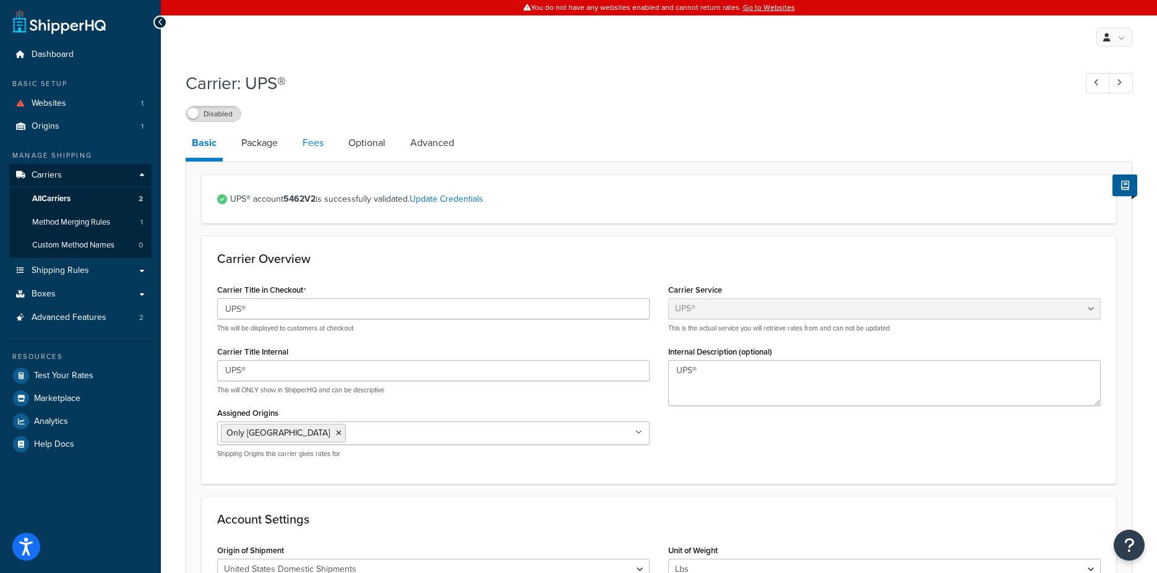
click at [306, 144] on link "Fees" at bounding box center [312, 143] width 33 height 30
select select "item"
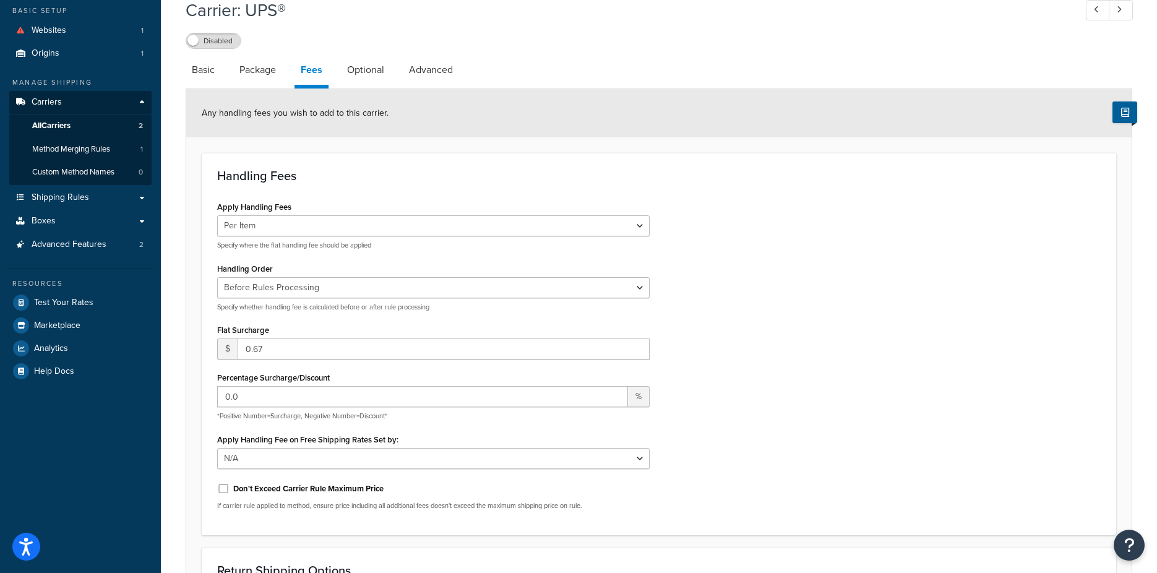
scroll to position [94, 0]
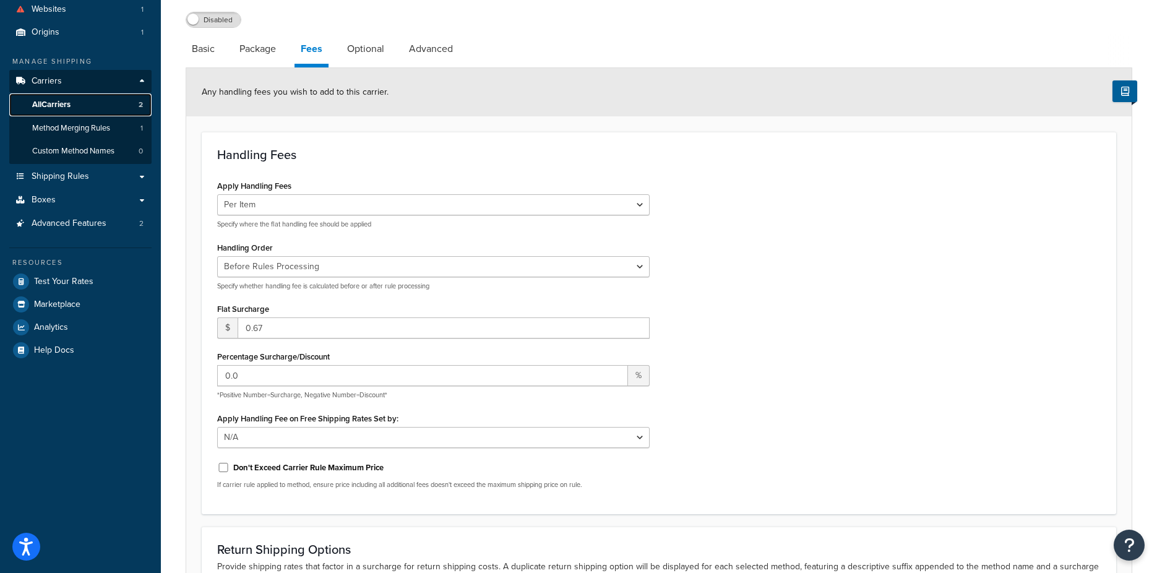
click at [71, 108] on span "All Carriers" at bounding box center [51, 105] width 38 height 11
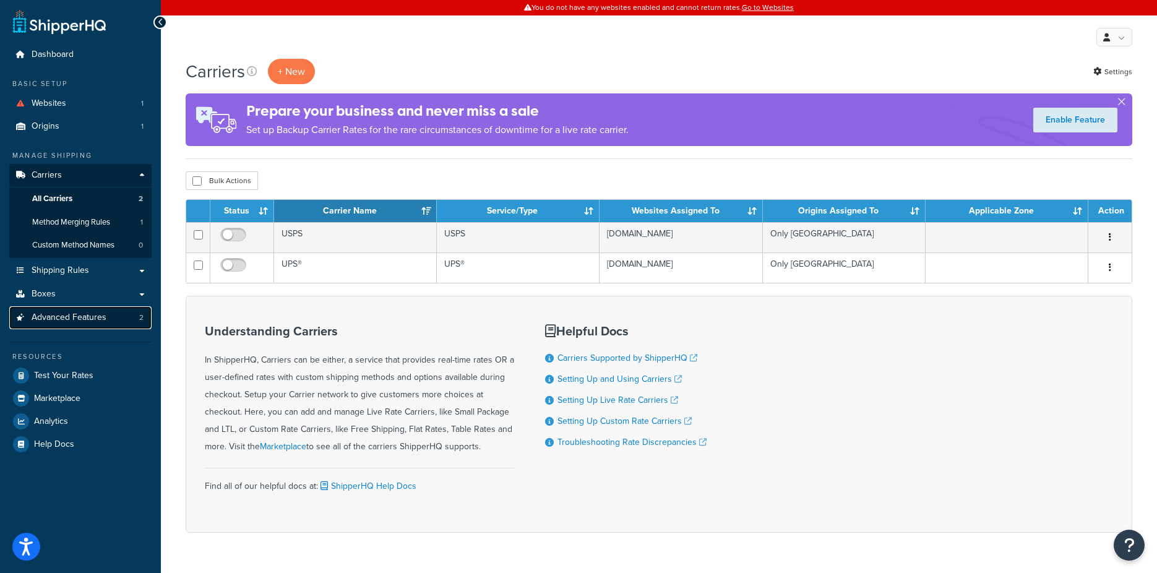
click at [119, 325] on link "Advanced Features 2" at bounding box center [80, 317] width 142 height 23
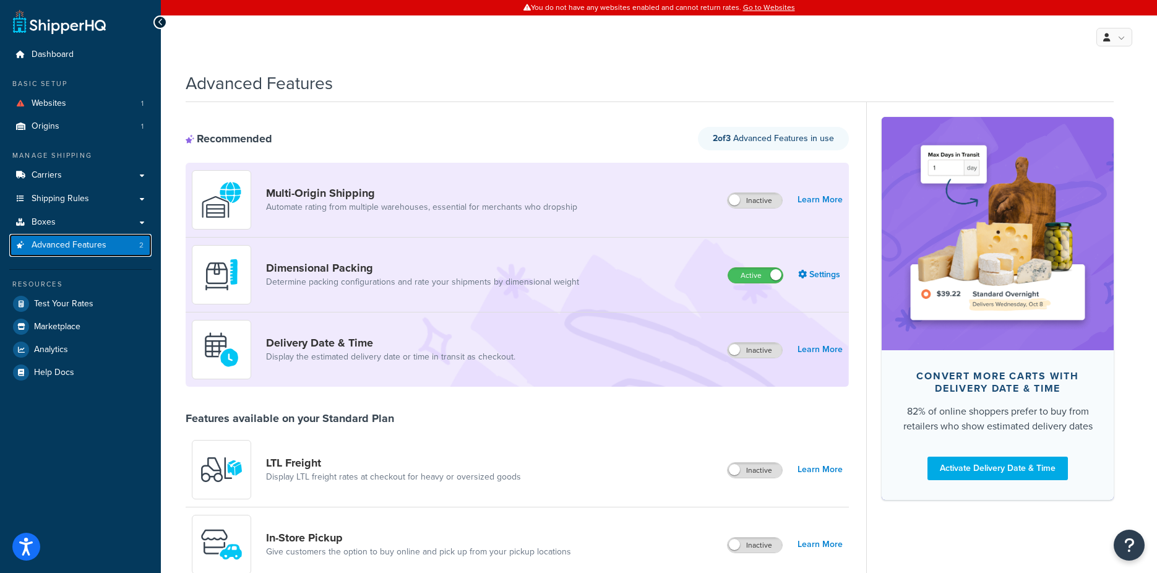
click at [44, 240] on span "Advanced Features" at bounding box center [69, 245] width 75 height 11
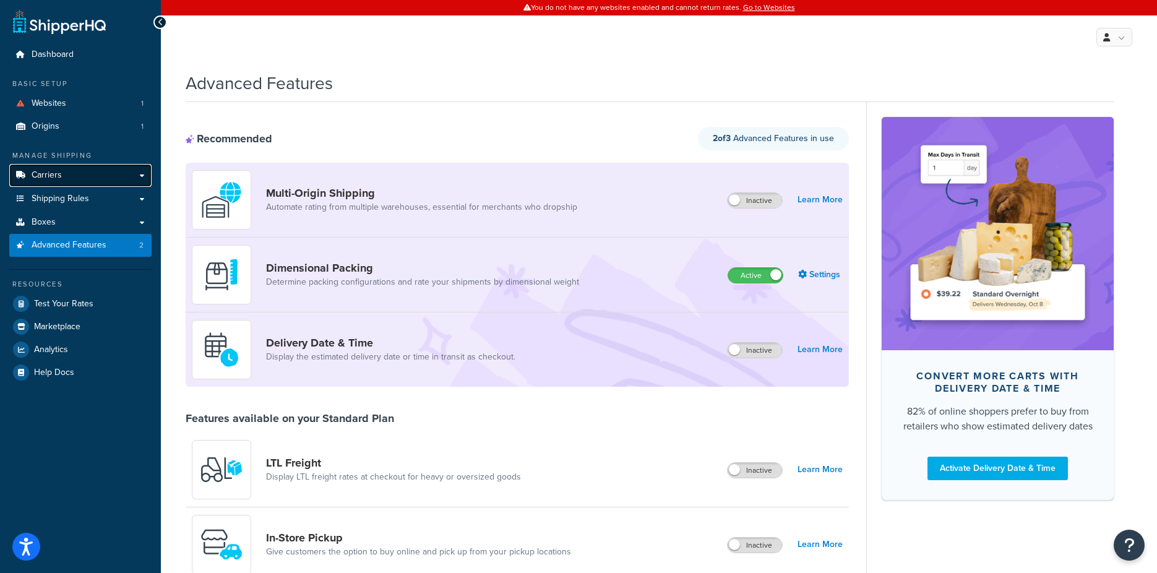
click at [46, 171] on span "Carriers" at bounding box center [47, 175] width 30 height 11
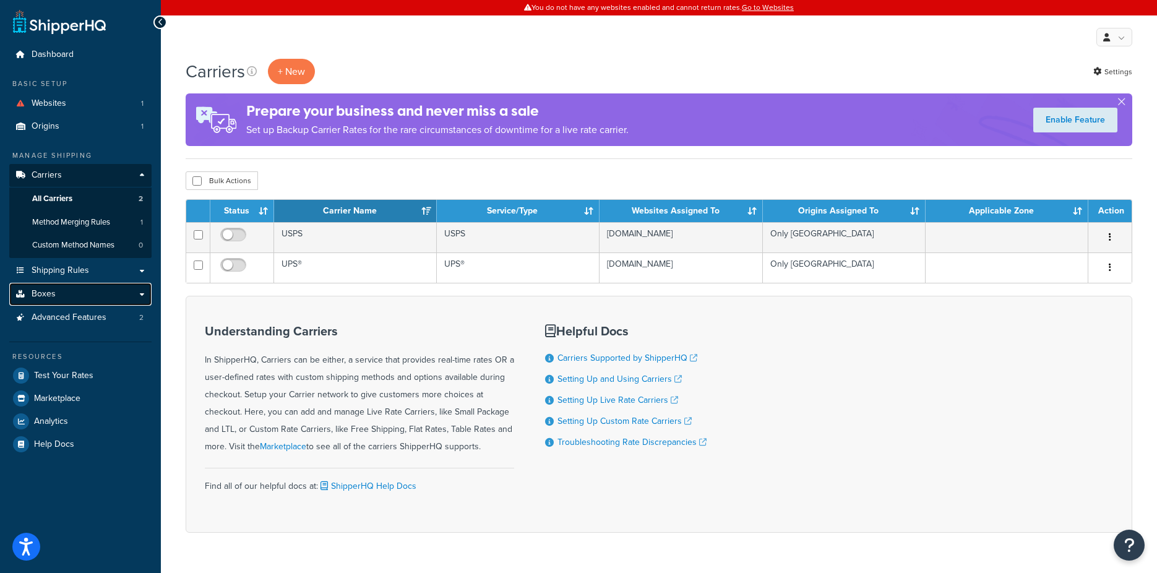
click at [61, 296] on link "Boxes" at bounding box center [80, 294] width 142 height 23
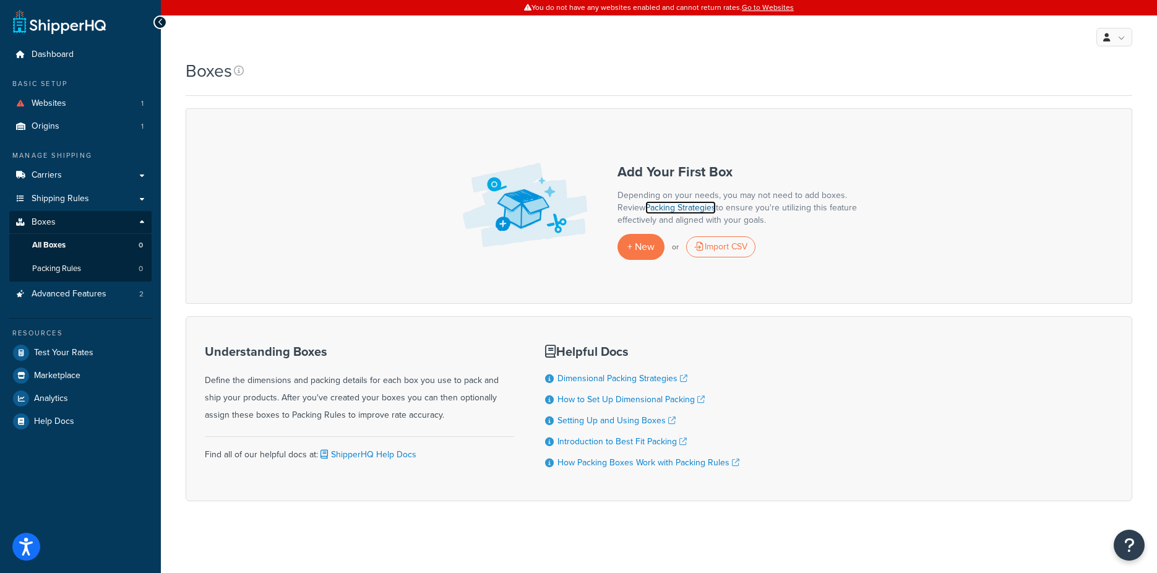
click at [680, 203] on link "Packing Strategies" at bounding box center [680, 207] width 71 height 13
click at [72, 55] on span "Dashboard" at bounding box center [53, 55] width 42 height 11
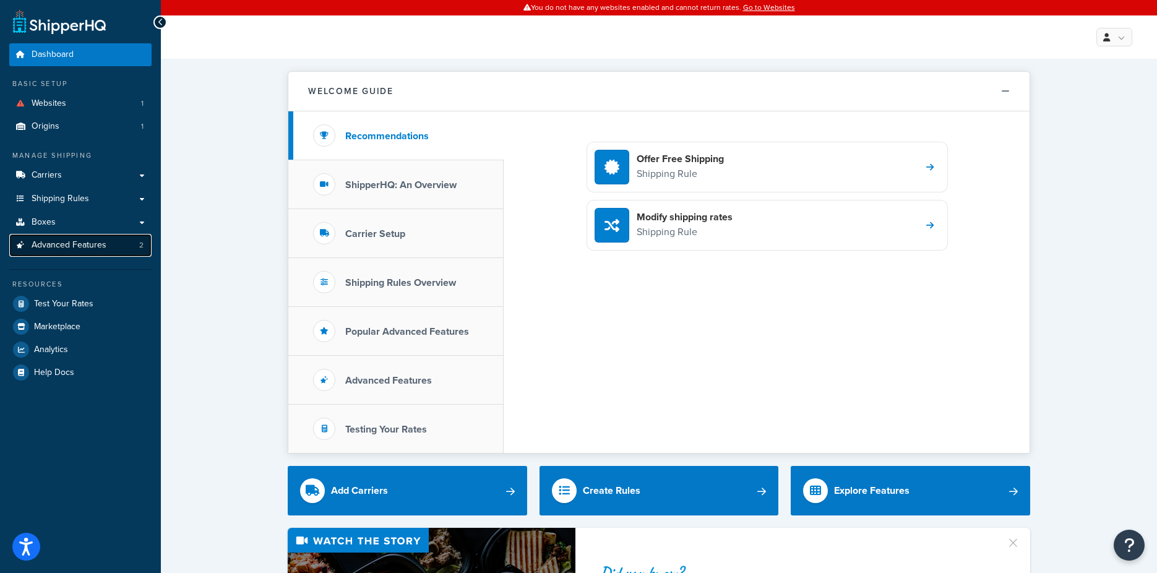
click at [85, 246] on span "Advanced Features" at bounding box center [69, 245] width 75 height 11
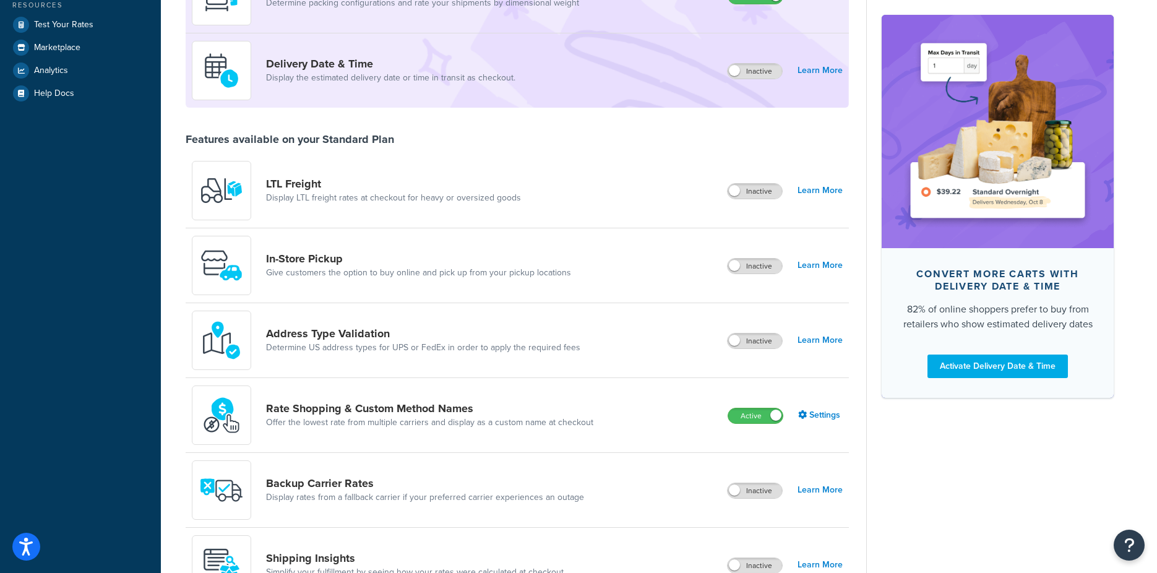
scroll to position [302, 0]
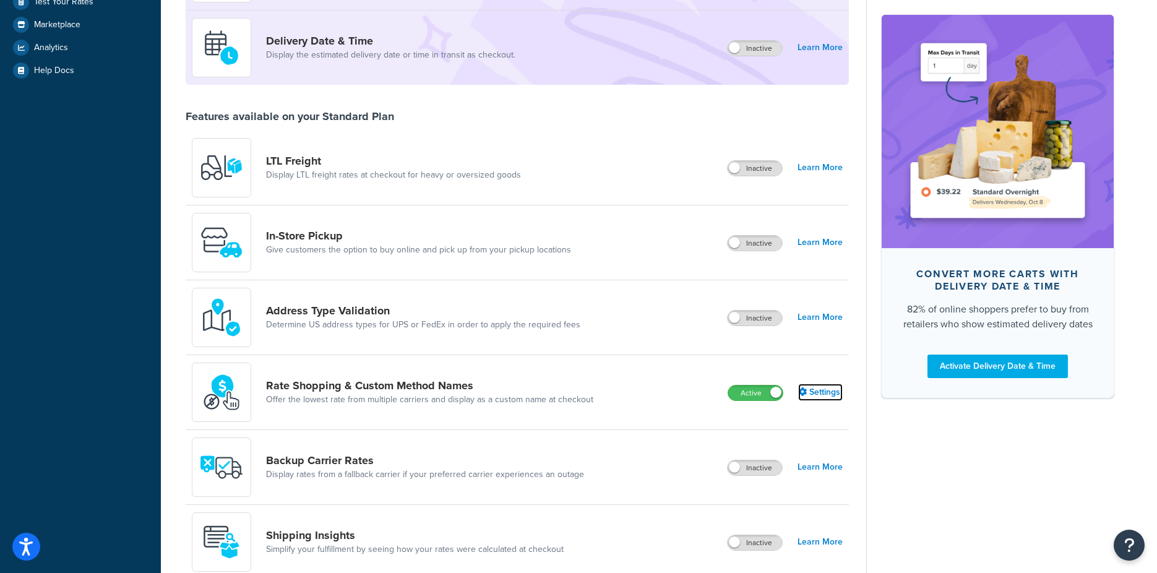
click at [830, 391] on link "Settings" at bounding box center [820, 392] width 45 height 17
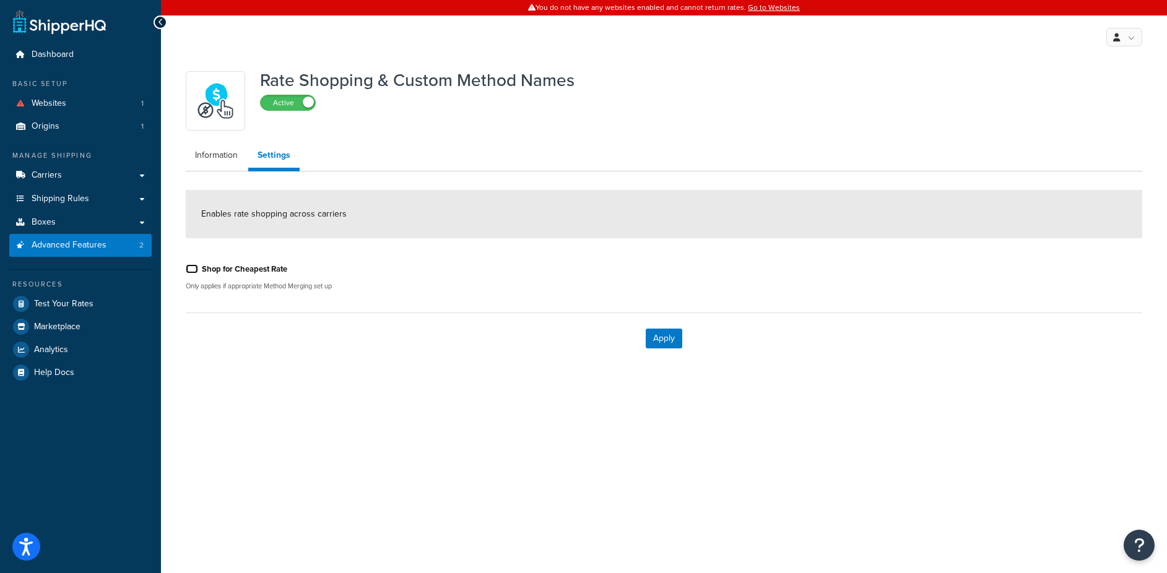
click at [192, 269] on input "Shop for Cheapest Rate" at bounding box center [192, 268] width 12 height 9
checkbox input "true"
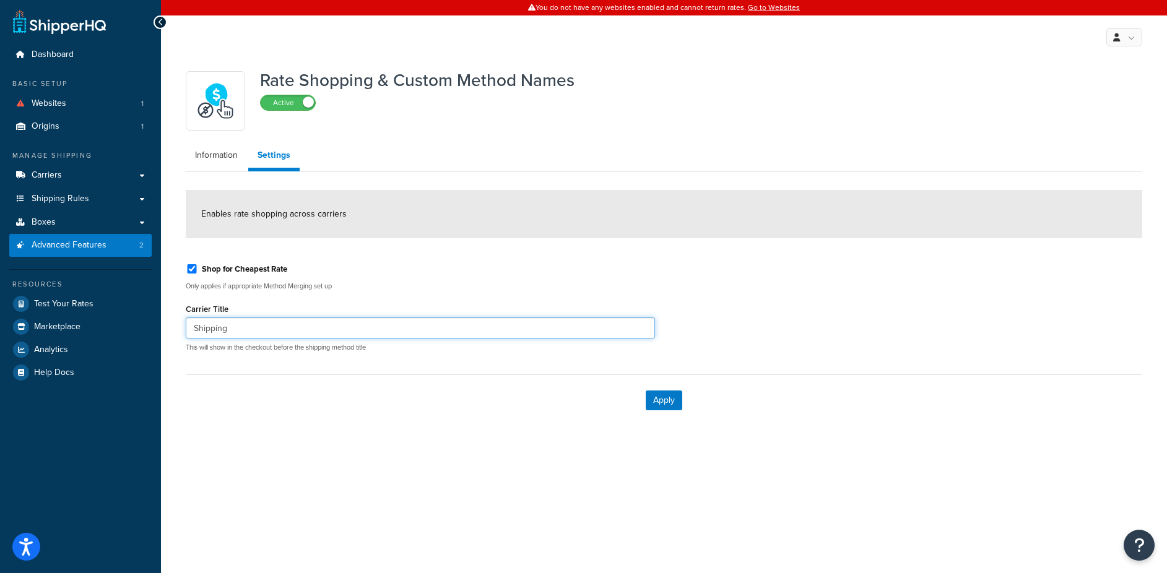
click at [268, 330] on input "Shipping" at bounding box center [420, 327] width 469 height 21
click at [298, 295] on div "Shop for Cheapest Rate Only applies if appropriate Method Merging set up Carrie…" at bounding box center [420, 308] width 488 height 108
click at [675, 403] on button "Apply" at bounding box center [663, 400] width 37 height 20
click at [70, 176] on link "Carriers" at bounding box center [80, 175] width 142 height 23
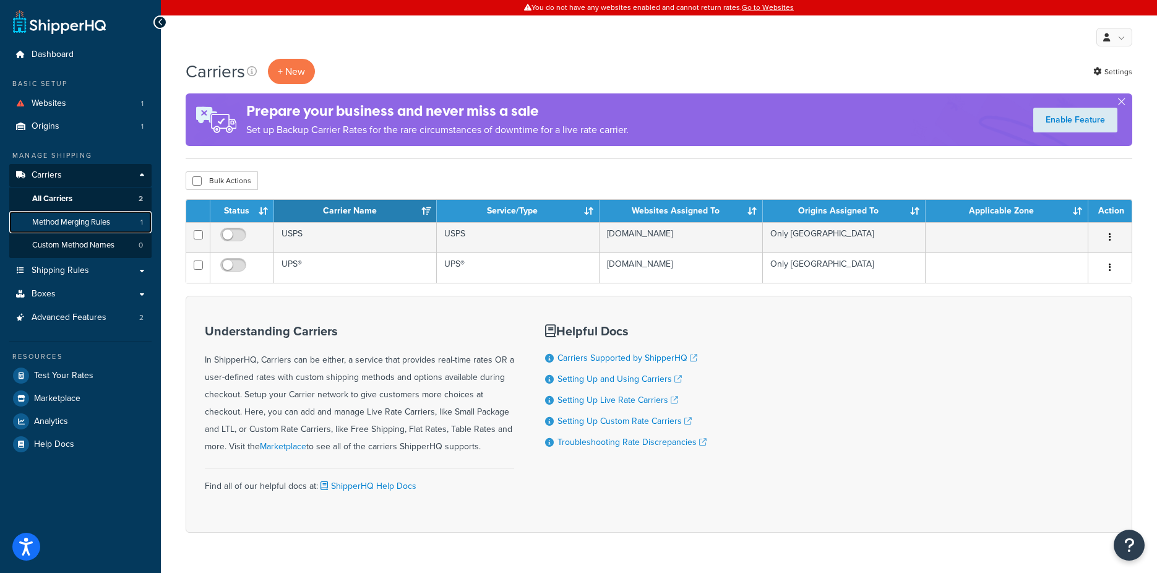
click at [72, 225] on span "Method Merging Rules" at bounding box center [71, 222] width 78 height 11
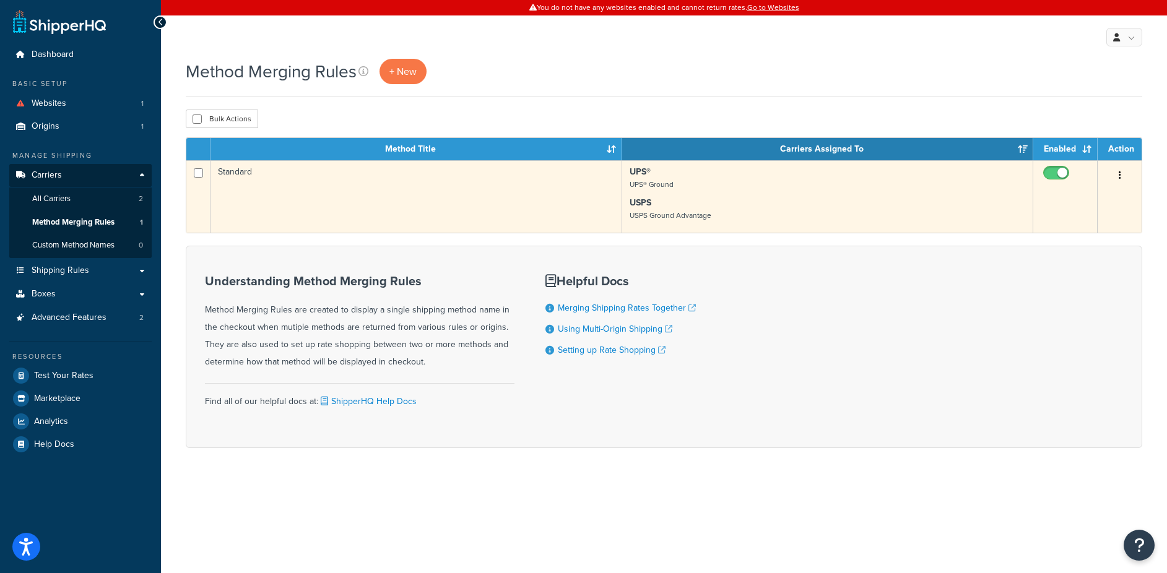
click at [247, 170] on td "Standard" at bounding box center [415, 196] width 411 height 72
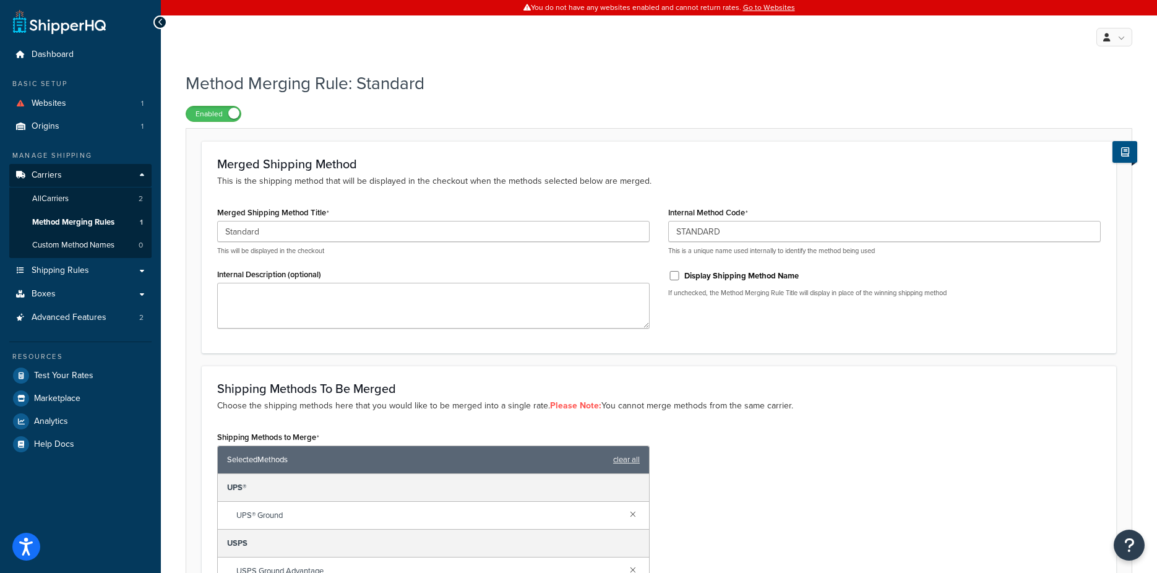
click at [1124, 153] on icon at bounding box center [1125, 151] width 8 height 9
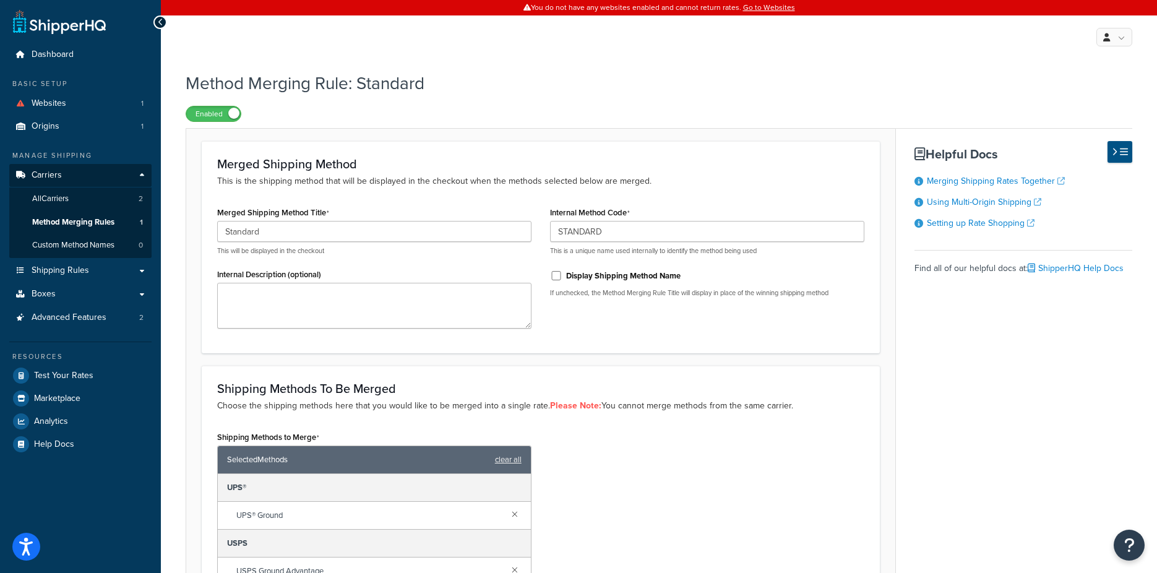
click at [1124, 153] on icon at bounding box center [1124, 151] width 8 height 9
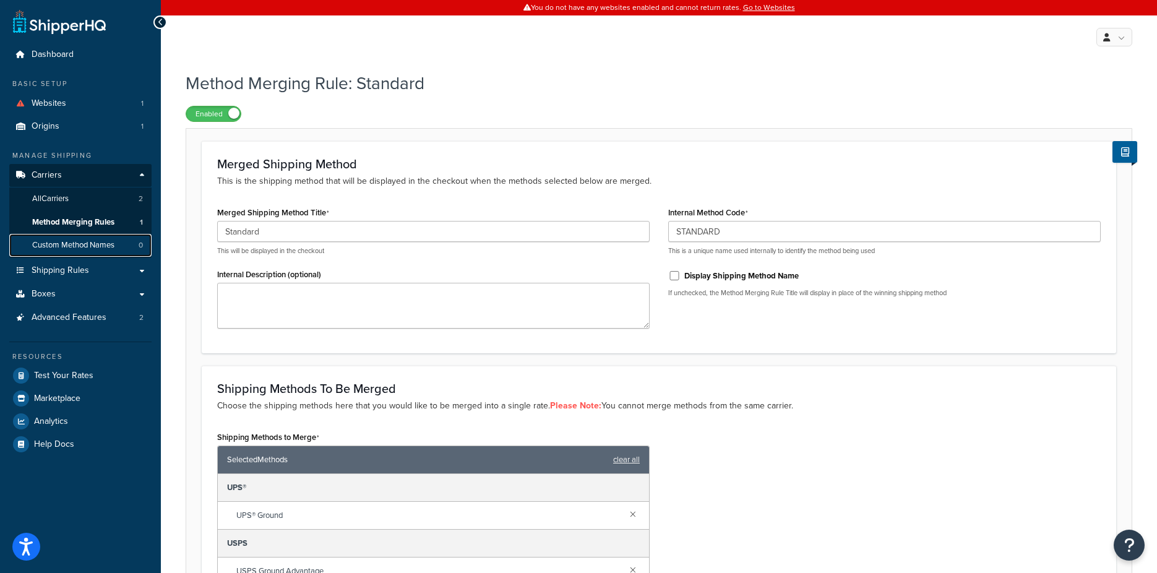
click at [53, 249] on span "Custom Method Names" at bounding box center [73, 245] width 82 height 11
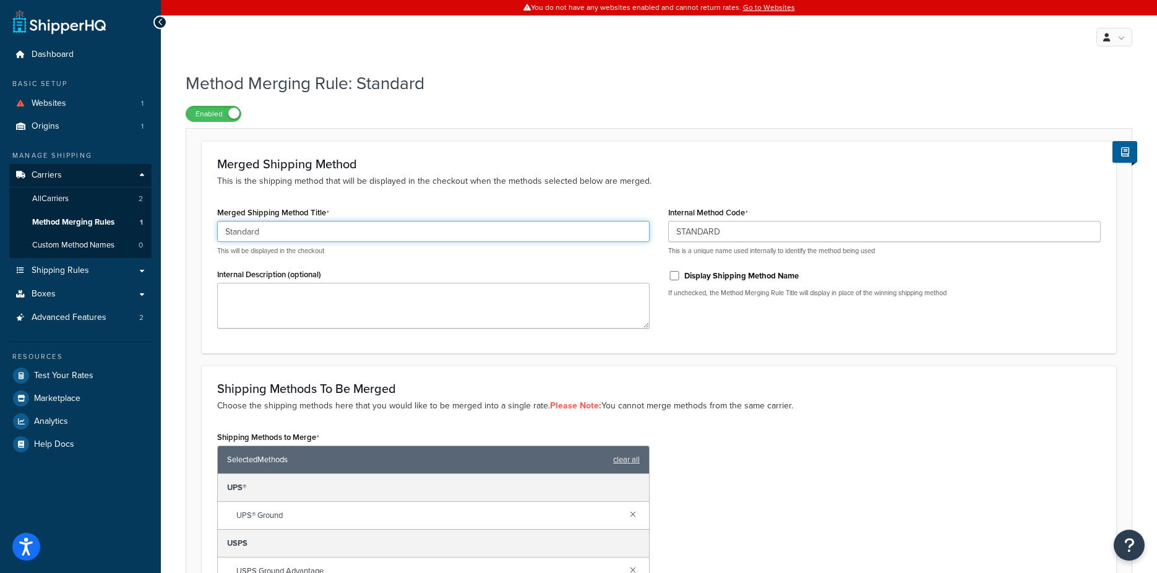
click at [357, 226] on input "Standard" at bounding box center [433, 231] width 433 height 21
type input "Standard Shipping"
click at [487, 189] on div "Merged Shipping Method This is the shipping method that will be displayed in th…" at bounding box center [659, 247] width 915 height 212
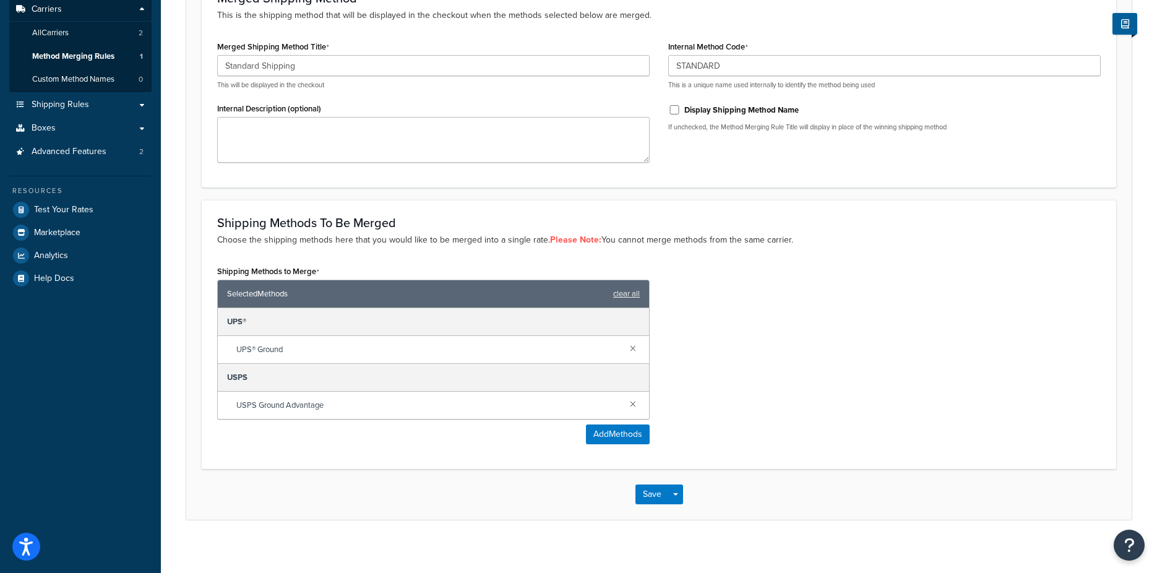
scroll to position [172, 0]
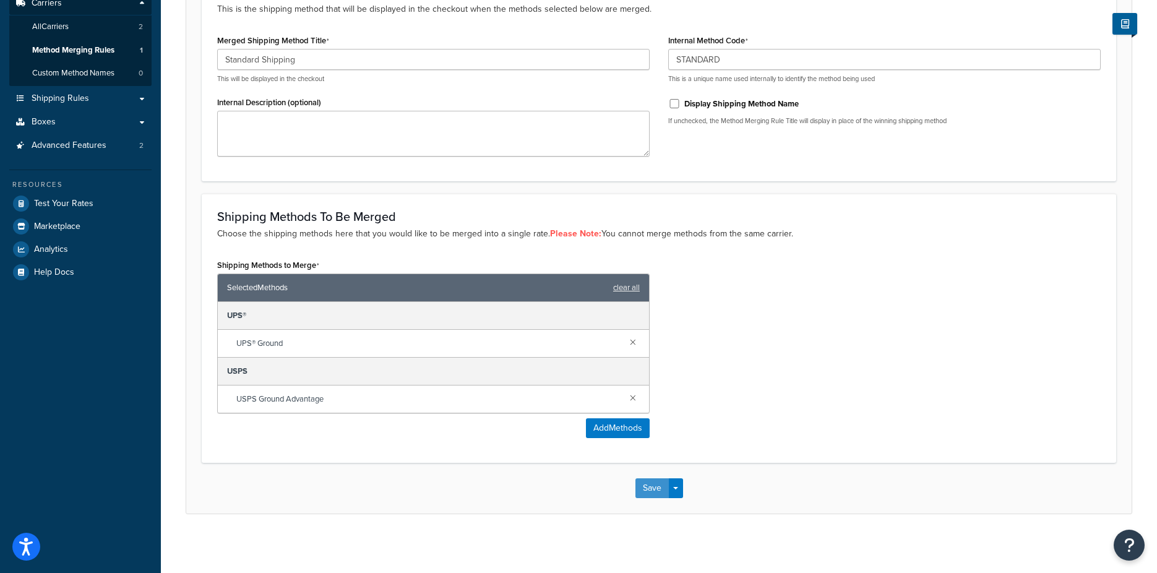
click at [645, 481] on button "Save" at bounding box center [652, 488] width 33 height 20
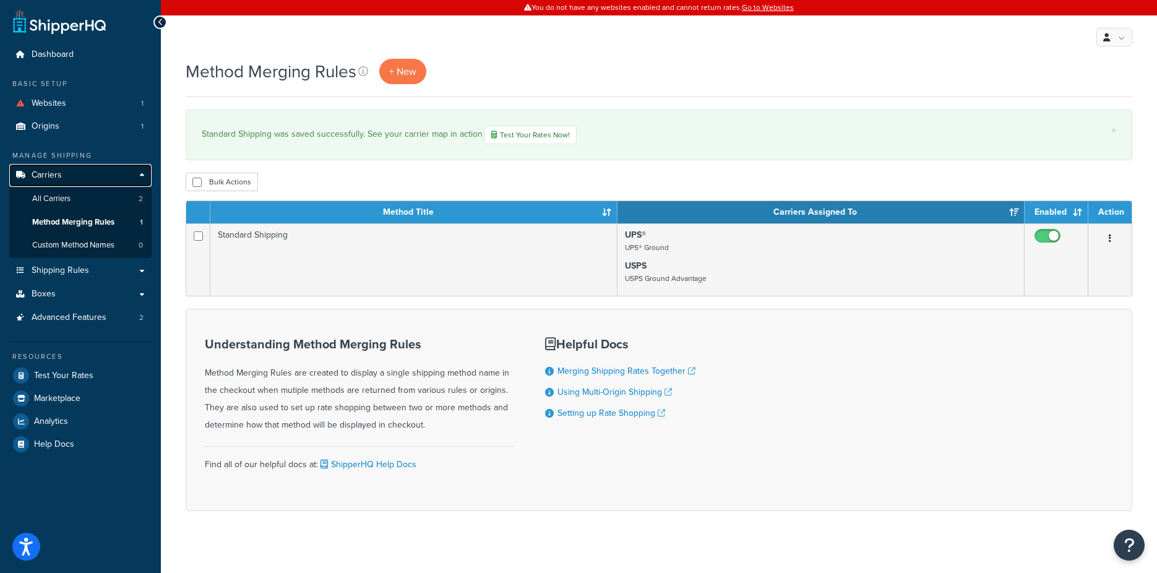
click at [72, 173] on link "Carriers" at bounding box center [80, 175] width 142 height 23
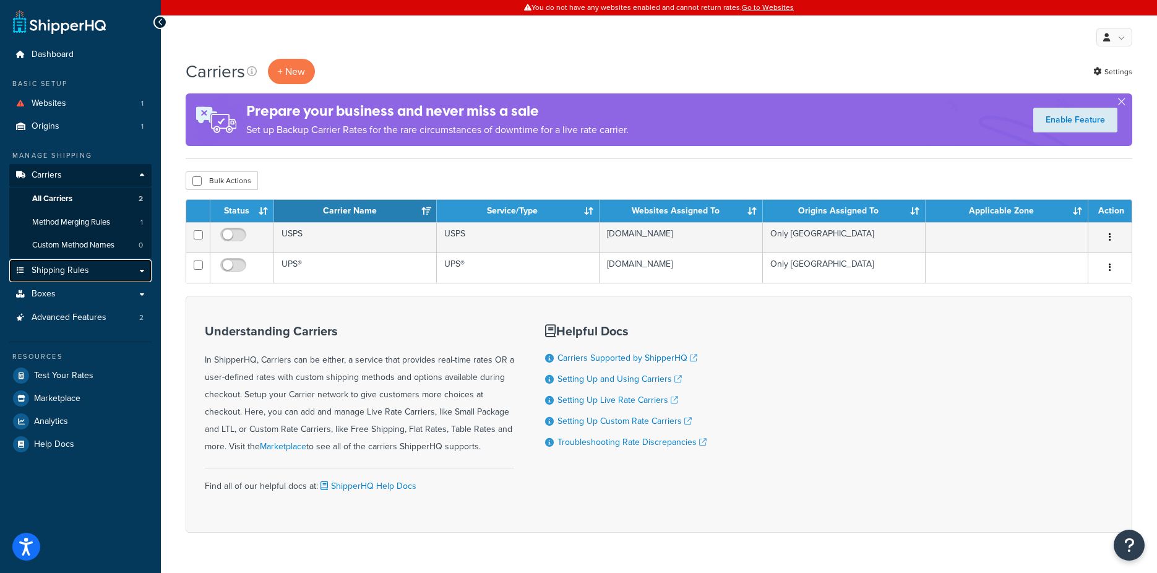
click at [91, 270] on link "Shipping Rules" at bounding box center [80, 270] width 142 height 23
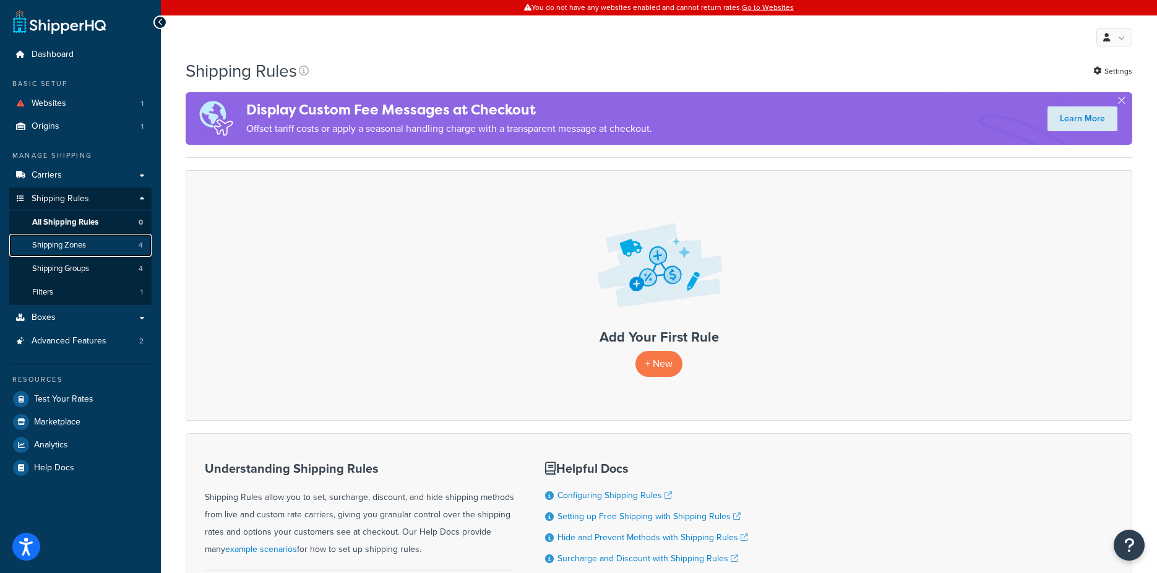
click at [99, 249] on link "Shipping Zones 4" at bounding box center [80, 245] width 142 height 23
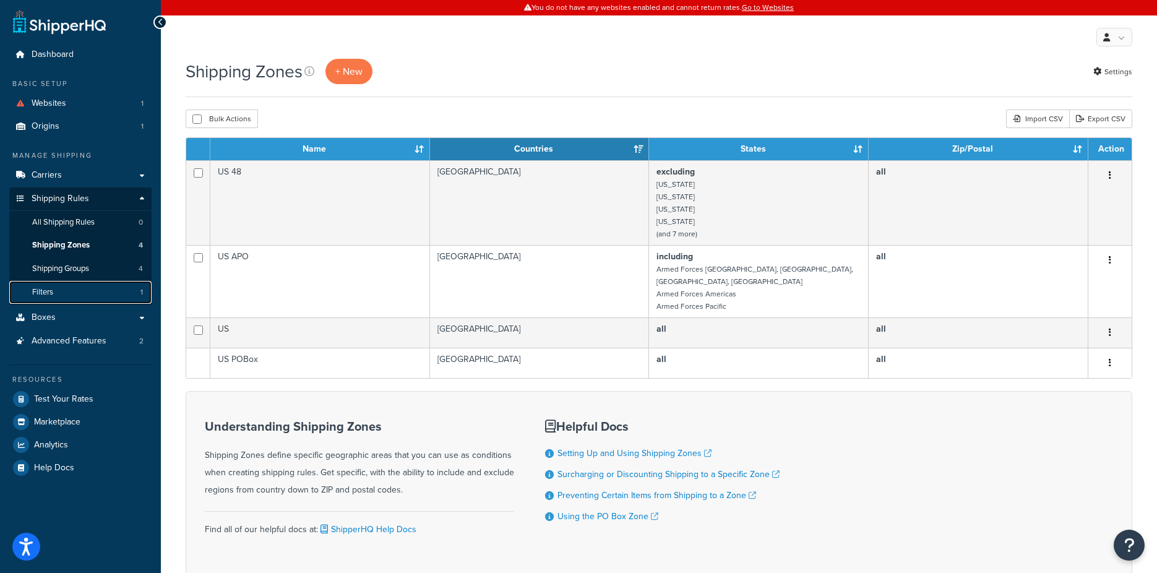
click at [58, 293] on link "Filters 1" at bounding box center [80, 292] width 142 height 23
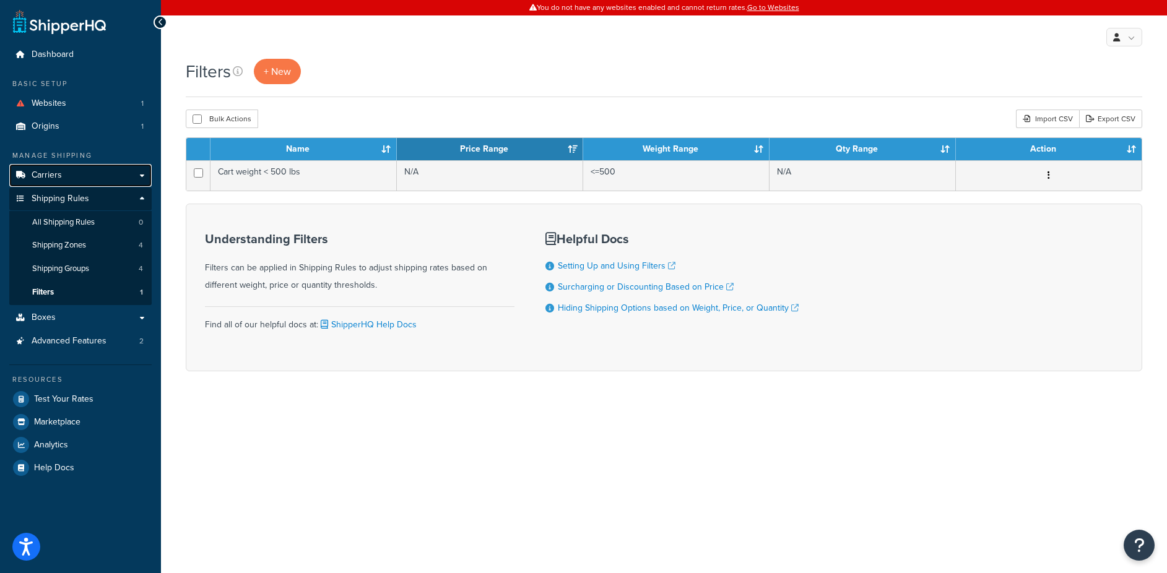
click at [61, 171] on link "Carriers" at bounding box center [80, 175] width 142 height 23
